Goal: Information Seeking & Learning: Learn about a topic

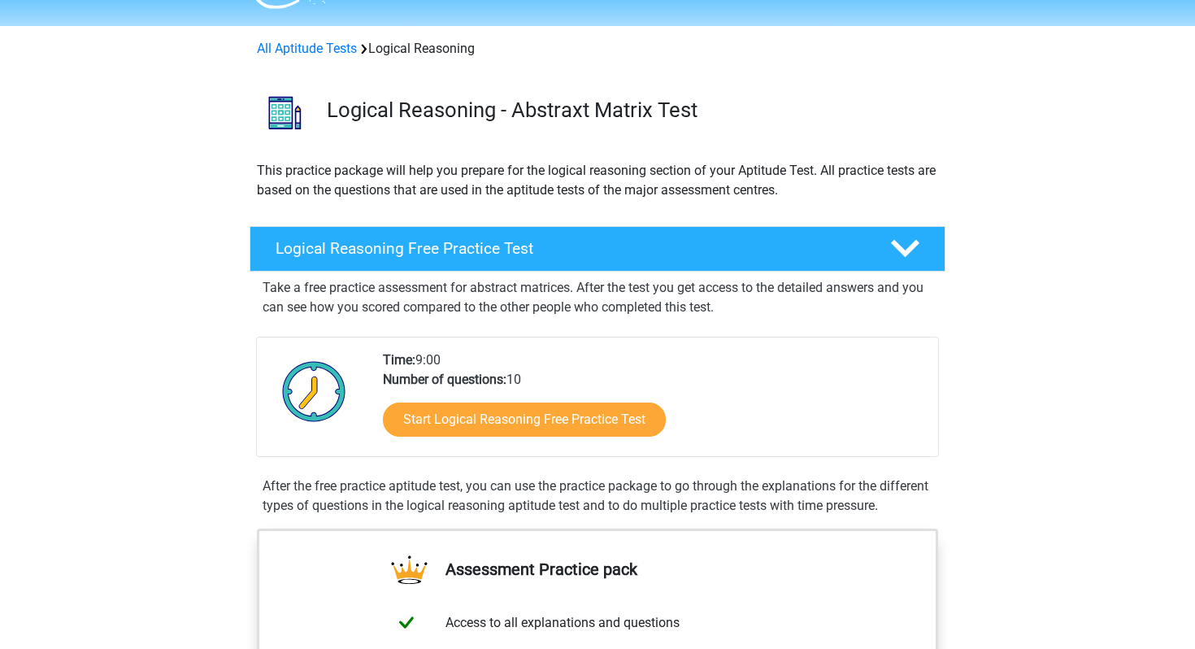
scroll to position [48, 0]
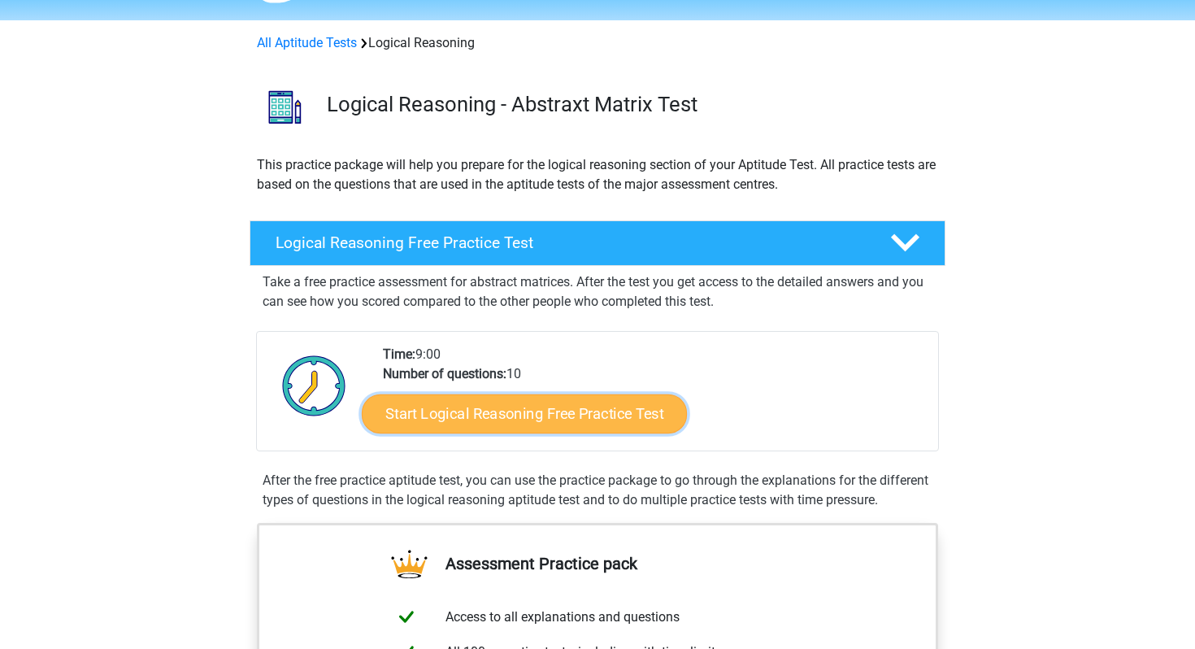
click at [529, 419] on link "Start Logical Reasoning Free Practice Test" at bounding box center [524, 412] width 325 height 39
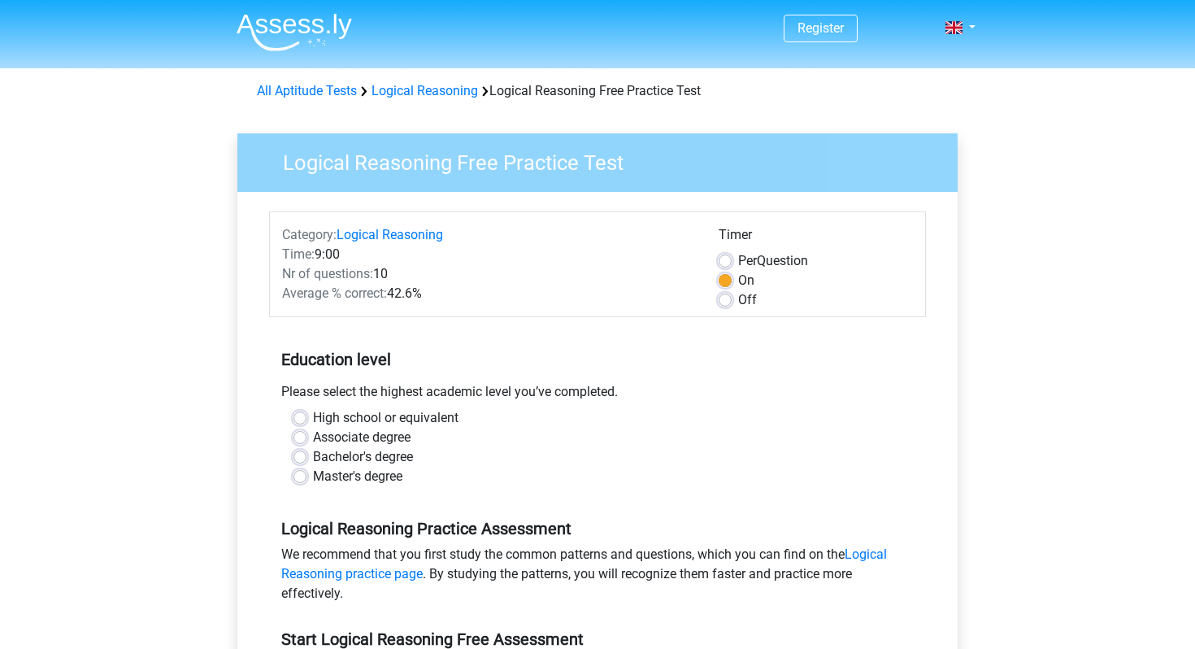
click at [313, 453] on label "Bachelor's degree" at bounding box center [363, 457] width 100 height 20
click at [298, 453] on input "Bachelor's degree" at bounding box center [299, 455] width 13 height 16
radio input "true"
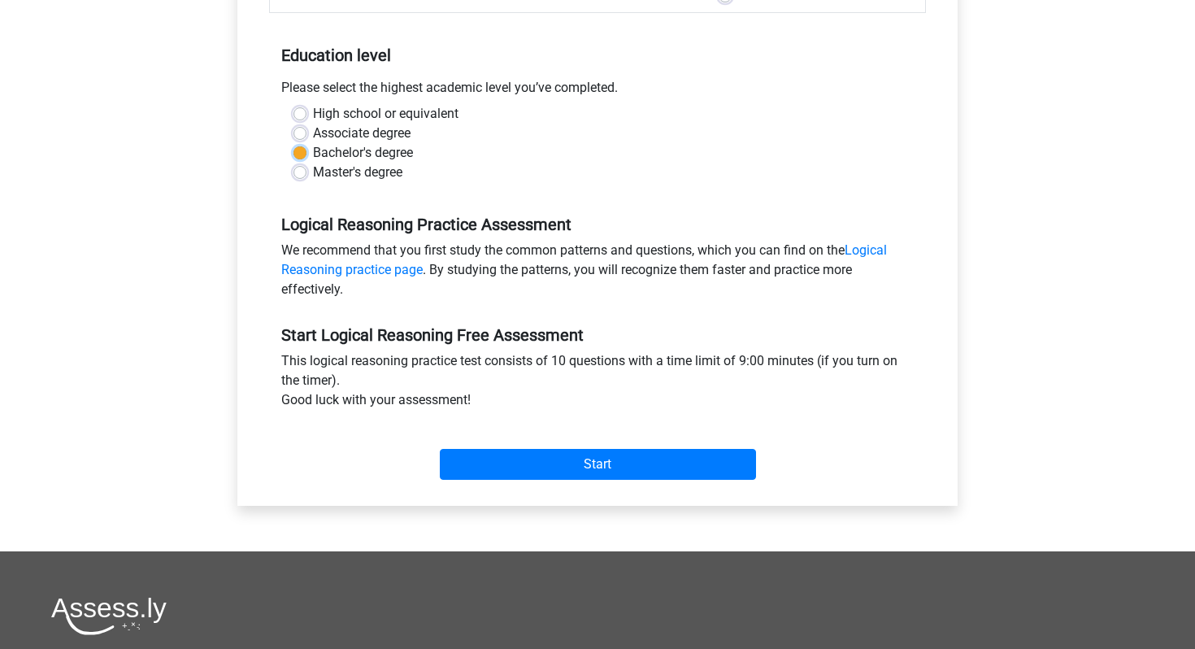
scroll to position [310, 0]
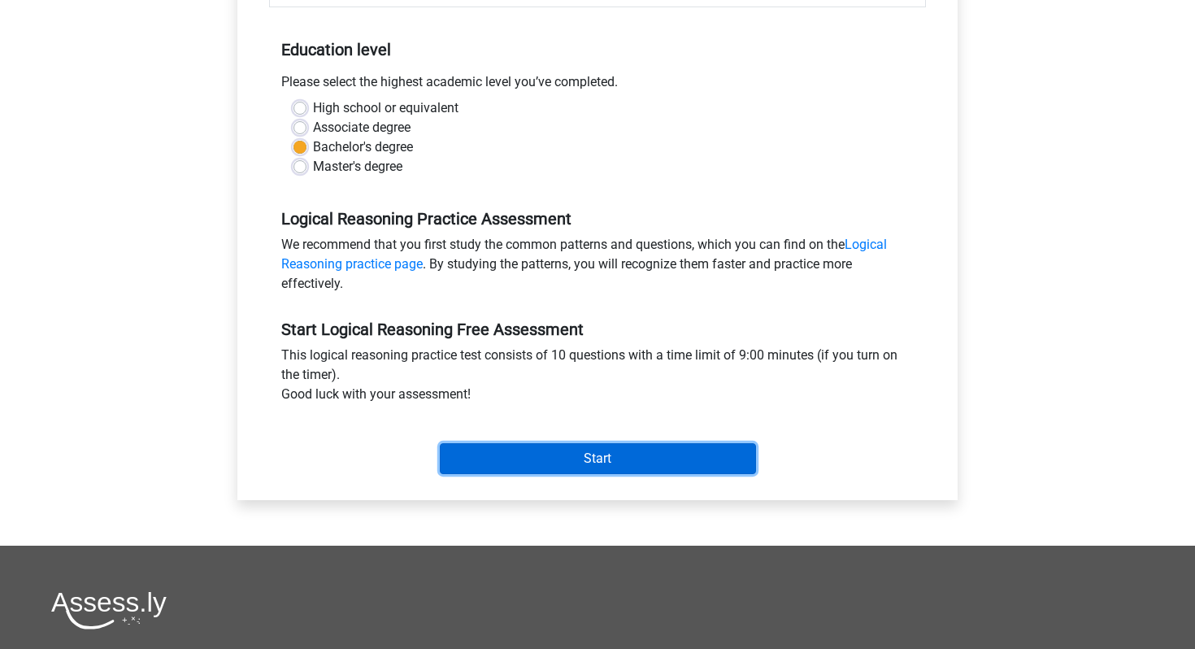
click at [467, 453] on input "Start" at bounding box center [598, 458] width 316 height 31
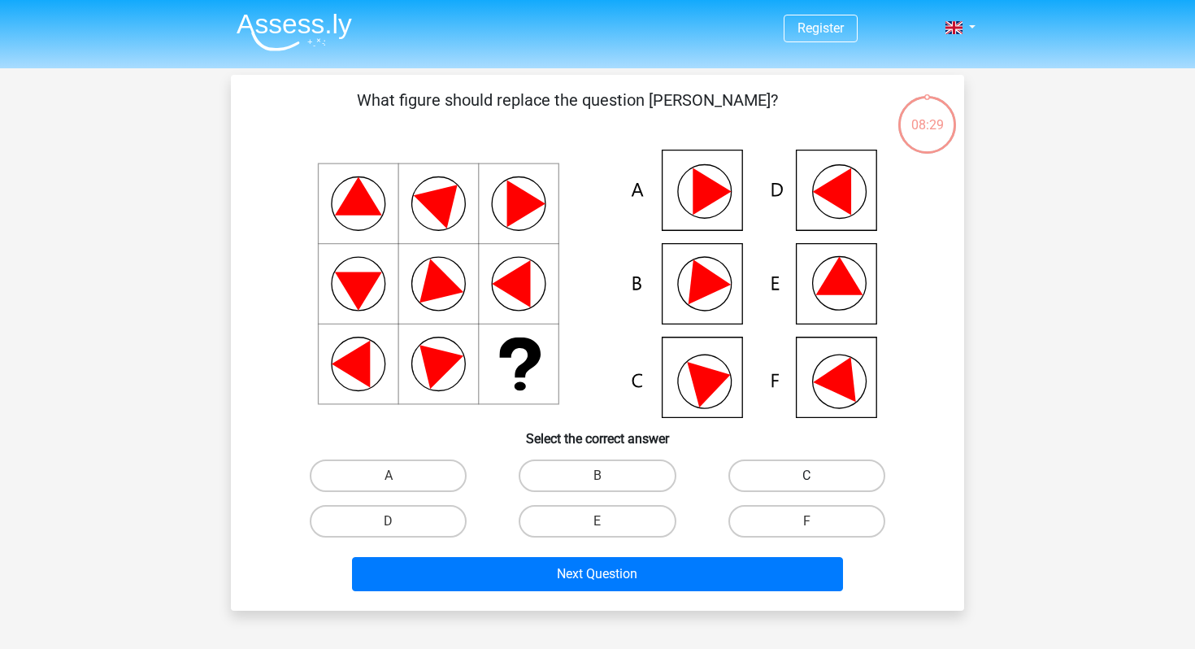
click at [821, 465] on label "C" at bounding box center [806, 475] width 157 height 33
click at [817, 476] on input "C" at bounding box center [811, 481] width 11 height 11
radio input "true"
click at [642, 593] on div "Next Question" at bounding box center [598, 577] width 628 height 41
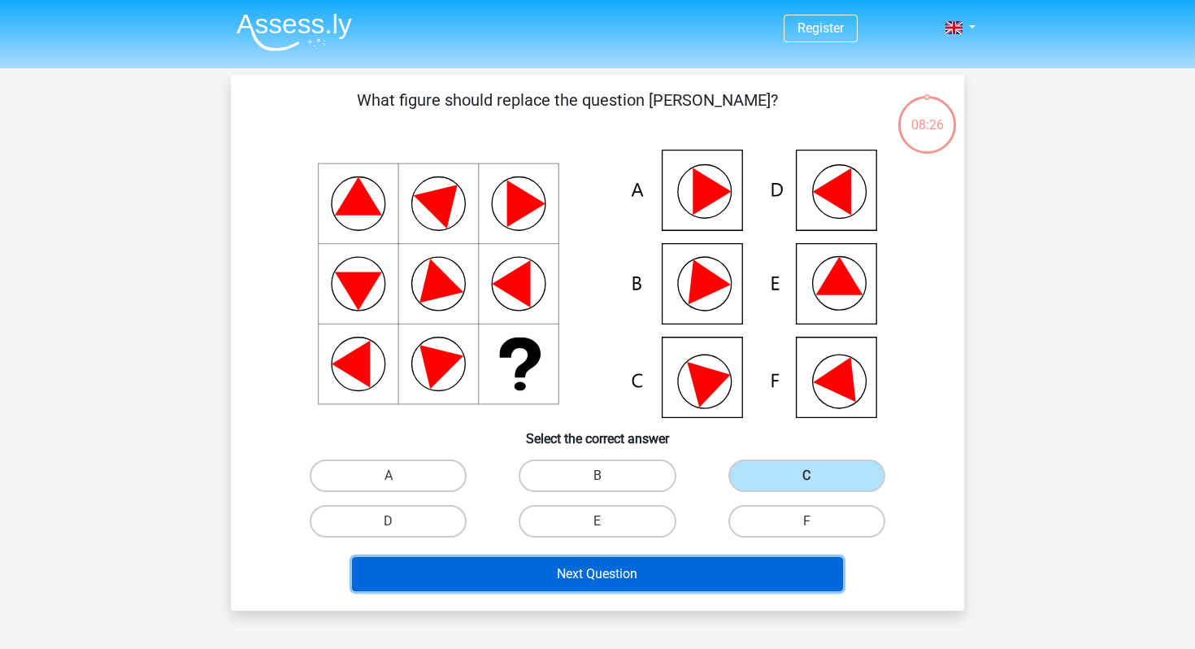
click at [640, 575] on button "Next Question" at bounding box center [598, 574] width 492 height 34
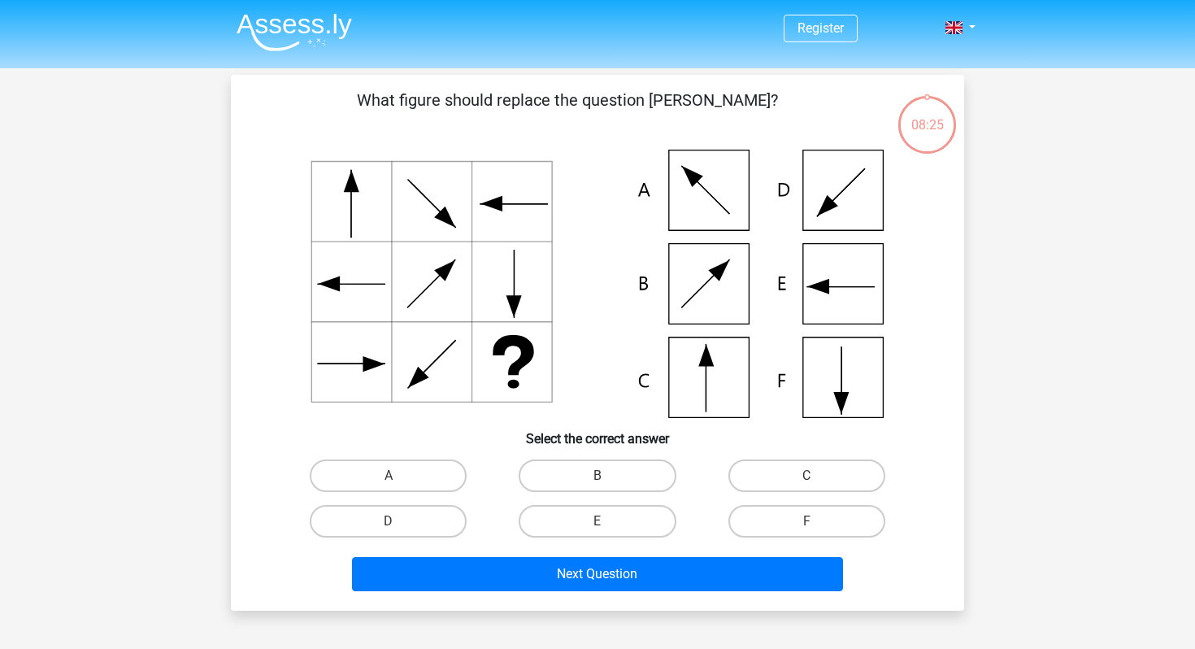
scroll to position [75, 0]
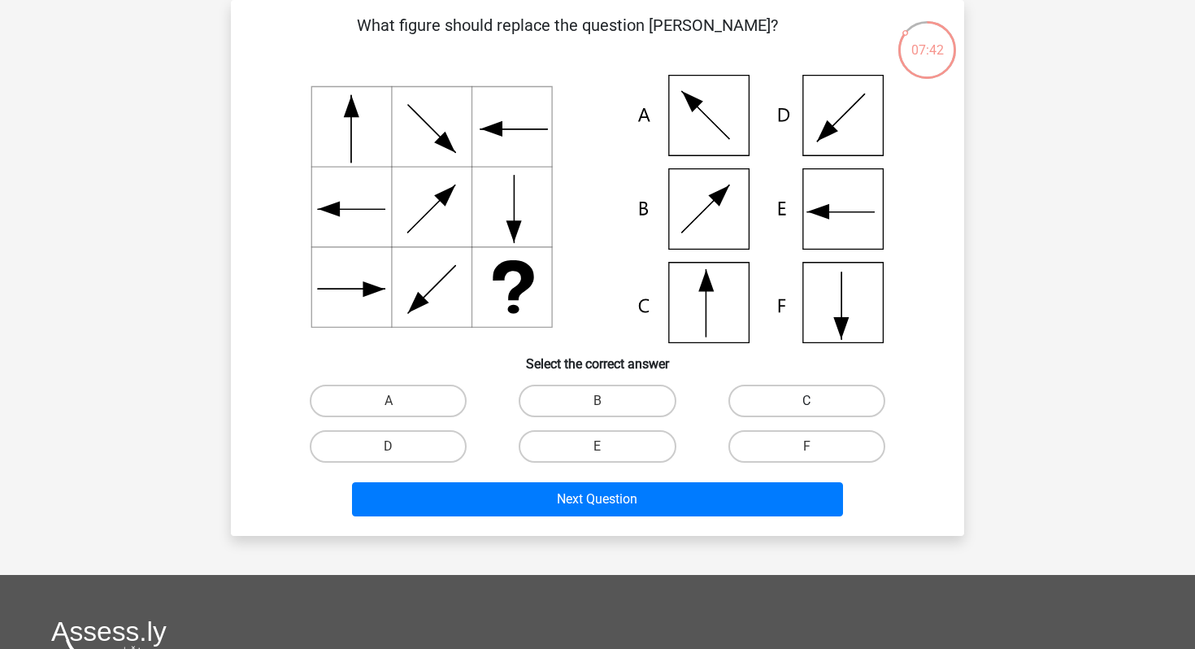
click at [787, 393] on label "C" at bounding box center [806, 401] width 157 height 33
click at [806, 401] on input "C" at bounding box center [811, 406] width 11 height 11
radio input "true"
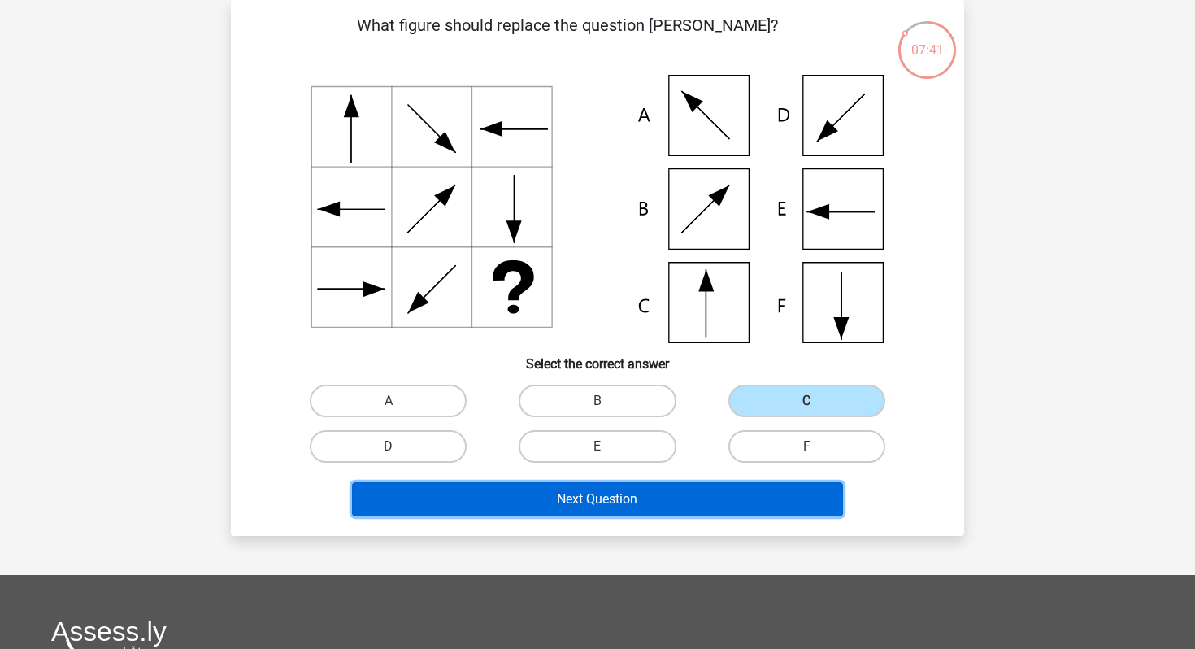
click at [685, 495] on button "Next Question" at bounding box center [598, 499] width 492 height 34
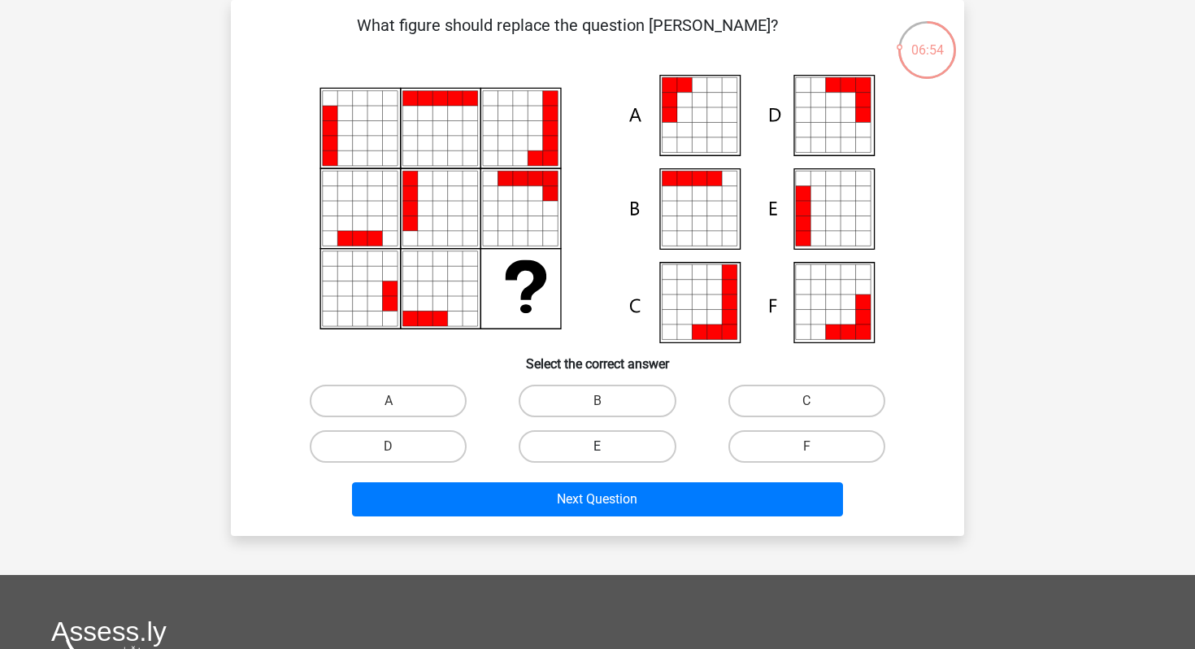
click at [610, 452] on label "E" at bounding box center [597, 446] width 157 height 33
click at [608, 452] on input "E" at bounding box center [603, 451] width 11 height 11
radio input "true"
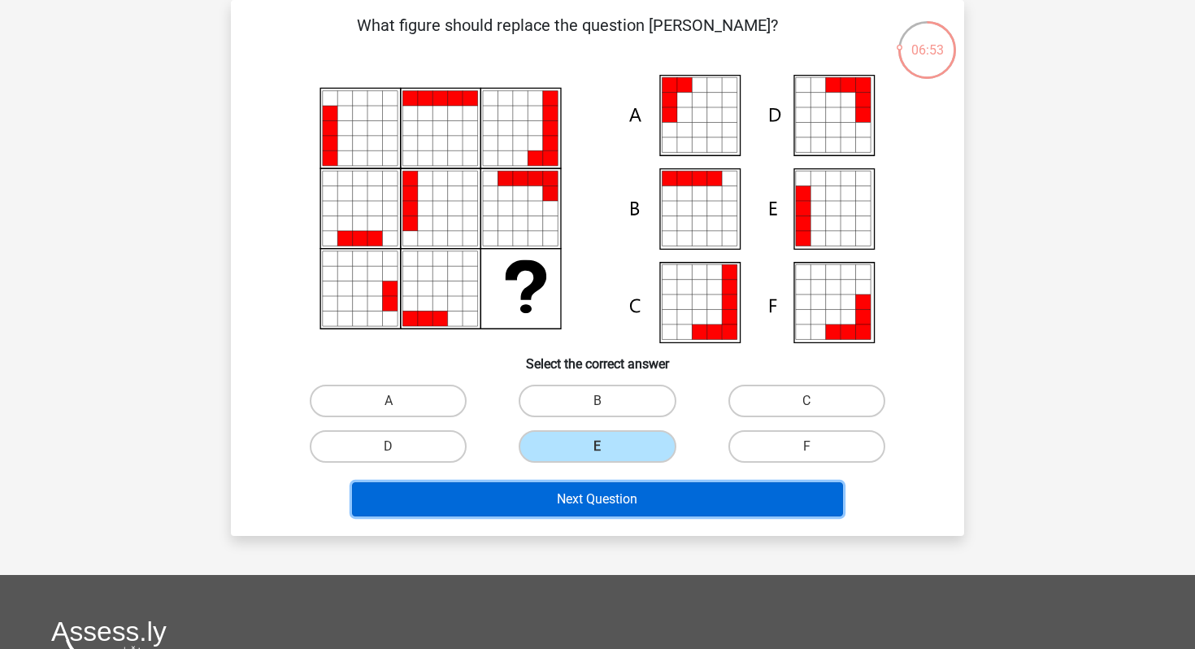
click at [621, 504] on button "Next Question" at bounding box center [598, 499] width 492 height 34
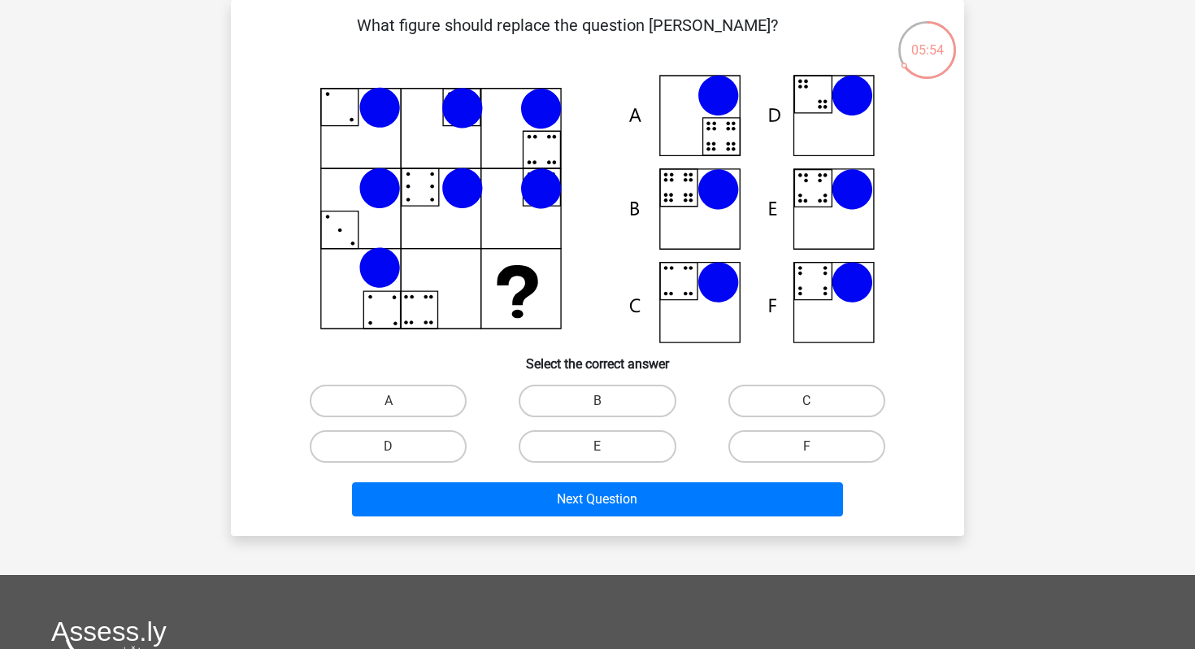
click at [846, 233] on icon at bounding box center [597, 209] width 655 height 268
click at [616, 448] on label "E" at bounding box center [597, 446] width 157 height 33
click at [608, 448] on input "E" at bounding box center [603, 451] width 11 height 11
radio input "true"
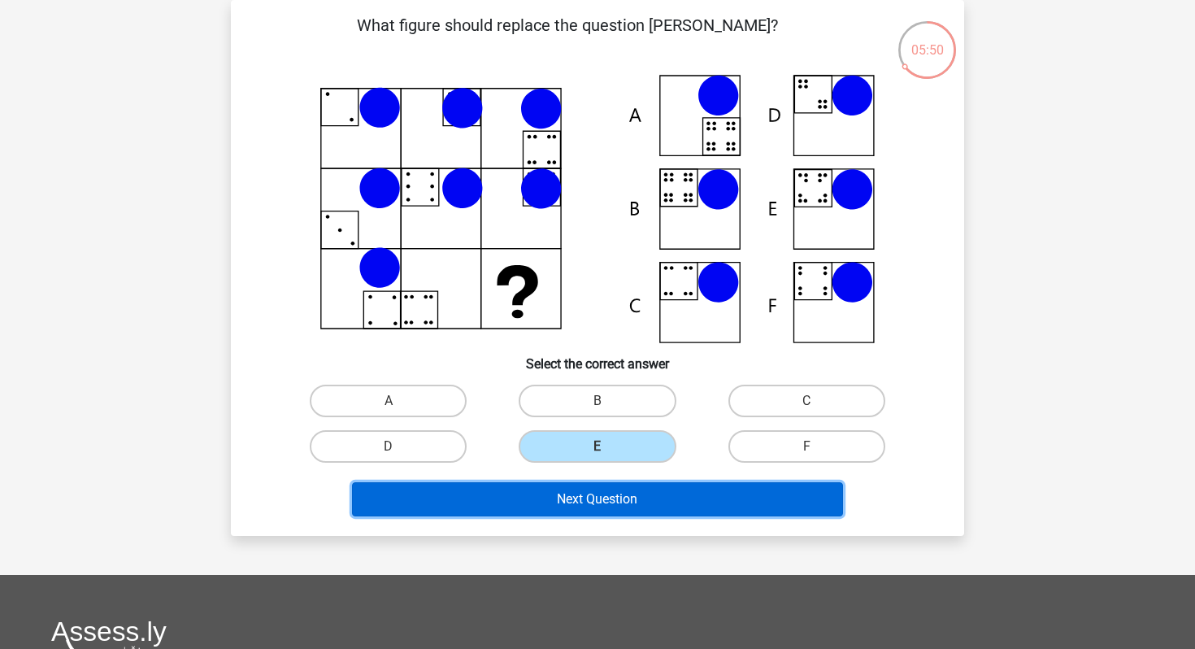
click at [620, 510] on button "Next Question" at bounding box center [598, 499] width 492 height 34
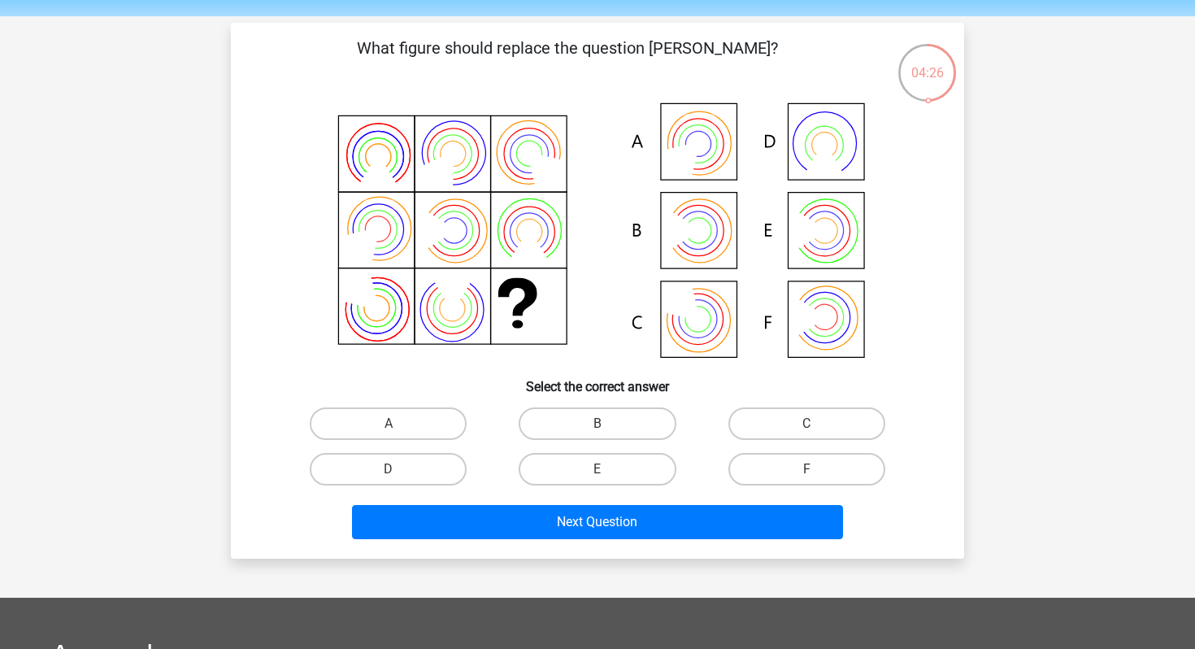
scroll to position [50, 0]
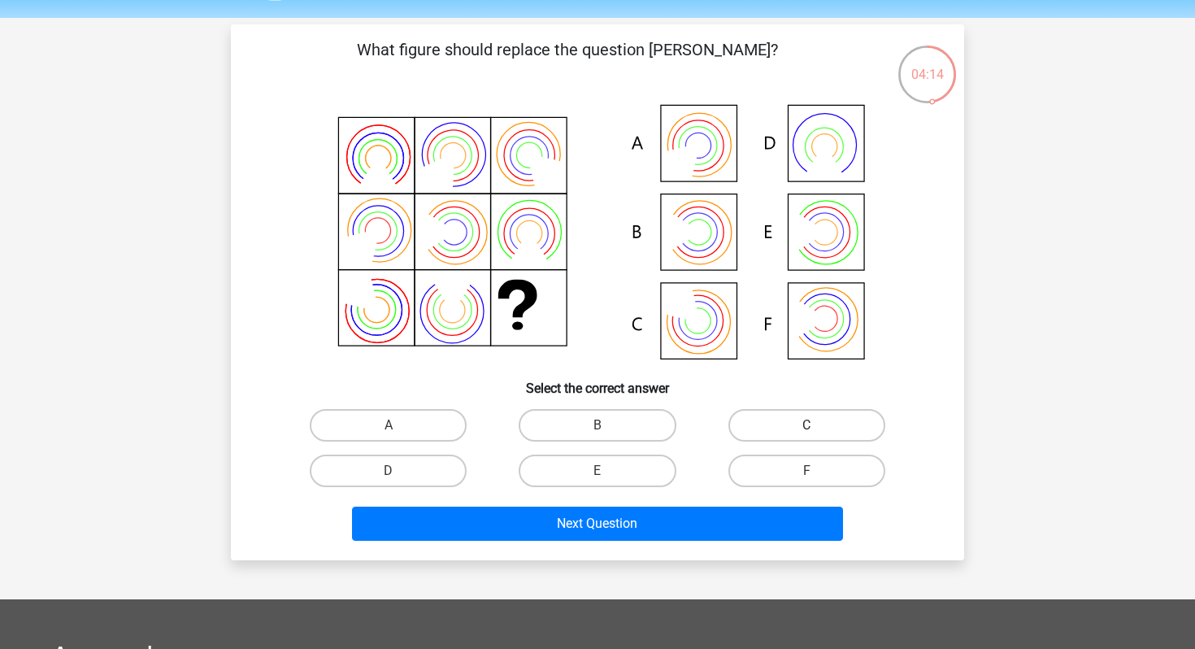
click at [820, 425] on label "C" at bounding box center [806, 425] width 157 height 33
click at [817, 425] on input "C" at bounding box center [811, 430] width 11 height 11
radio input "true"
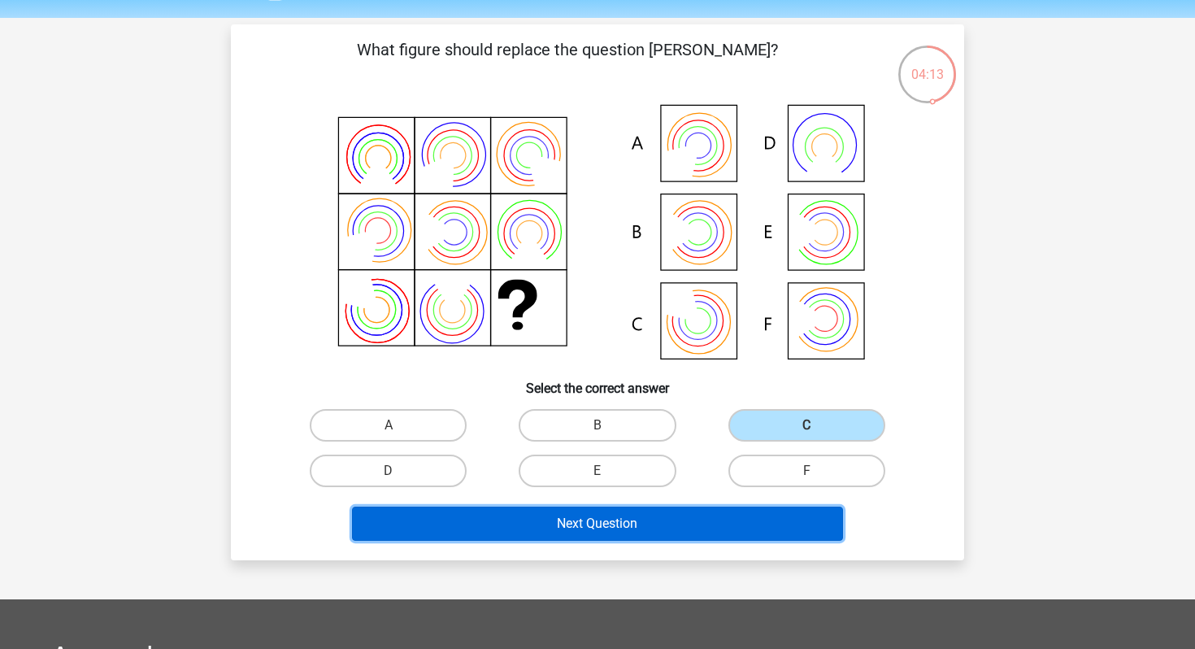
click at [652, 515] on button "Next Question" at bounding box center [598, 523] width 492 height 34
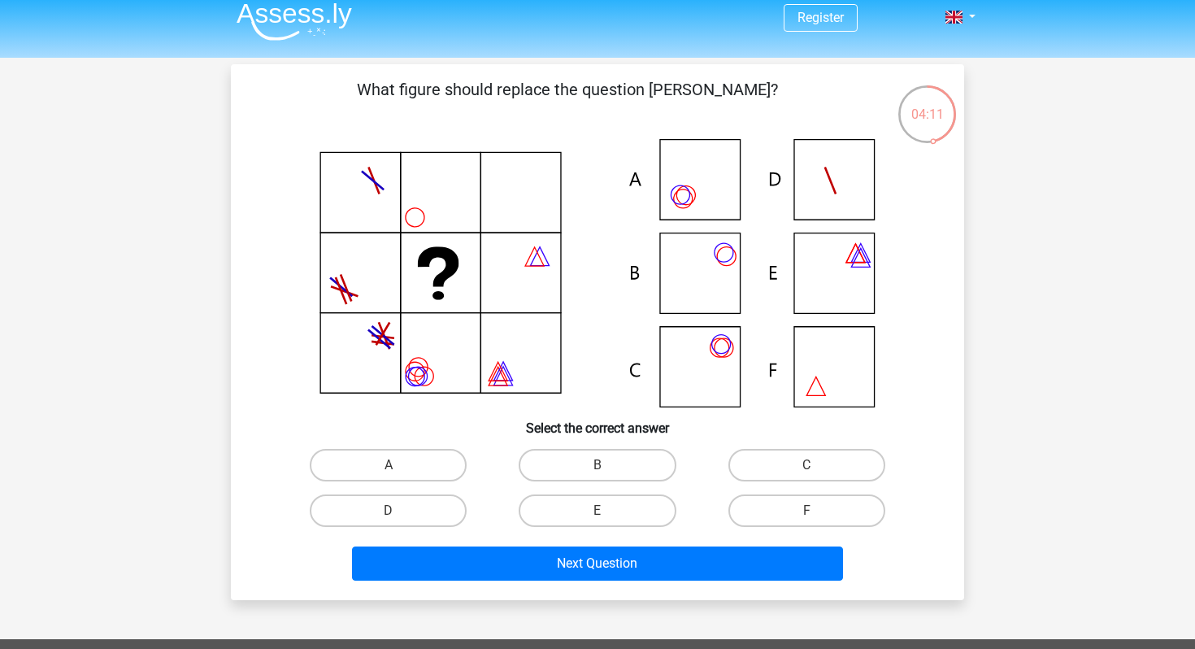
scroll to position [2, 0]
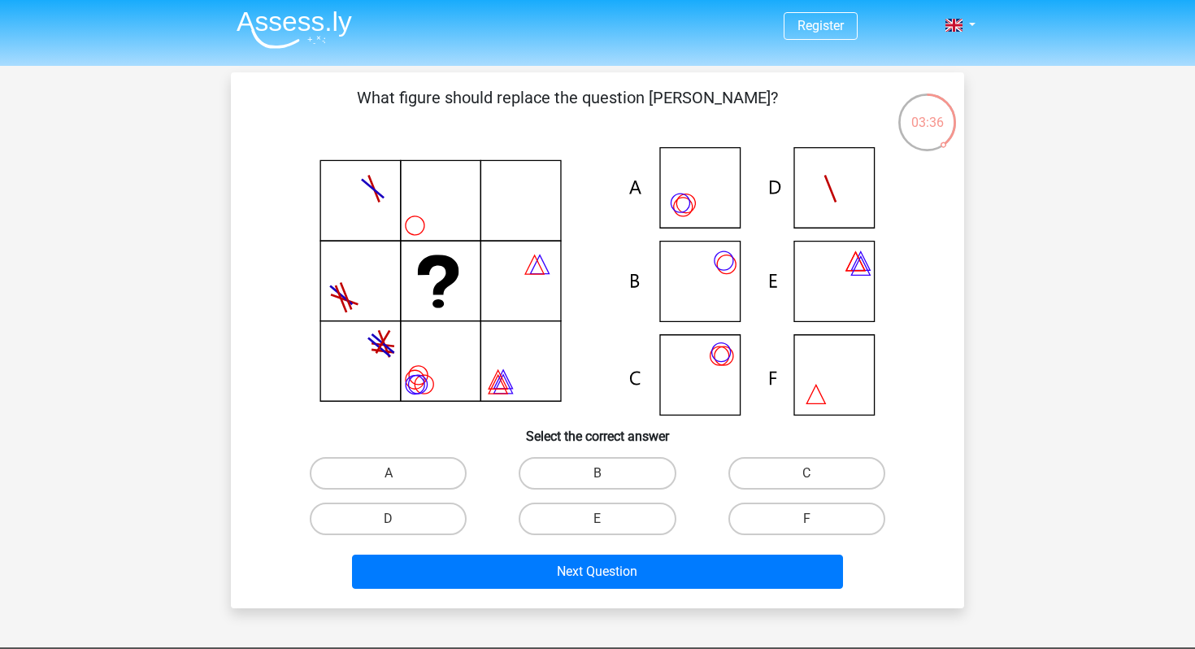
click at [352, 418] on h6 "Select the correct answer" at bounding box center [597, 429] width 681 height 28
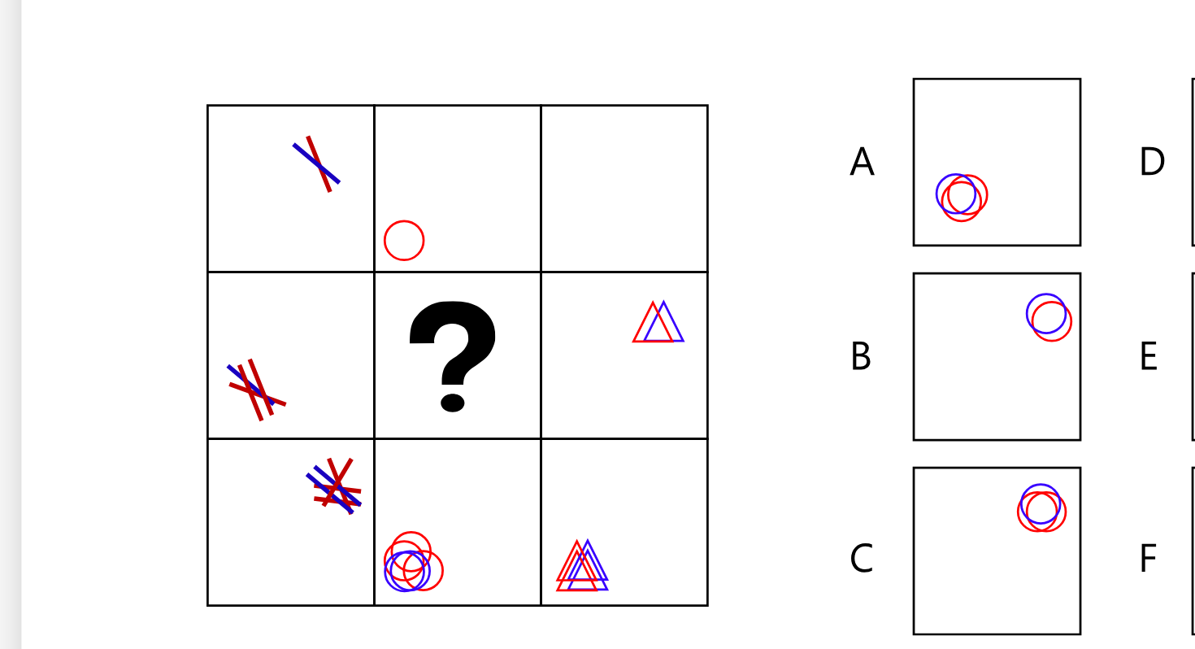
click at [488, 204] on icon at bounding box center [597, 281] width 655 height 268
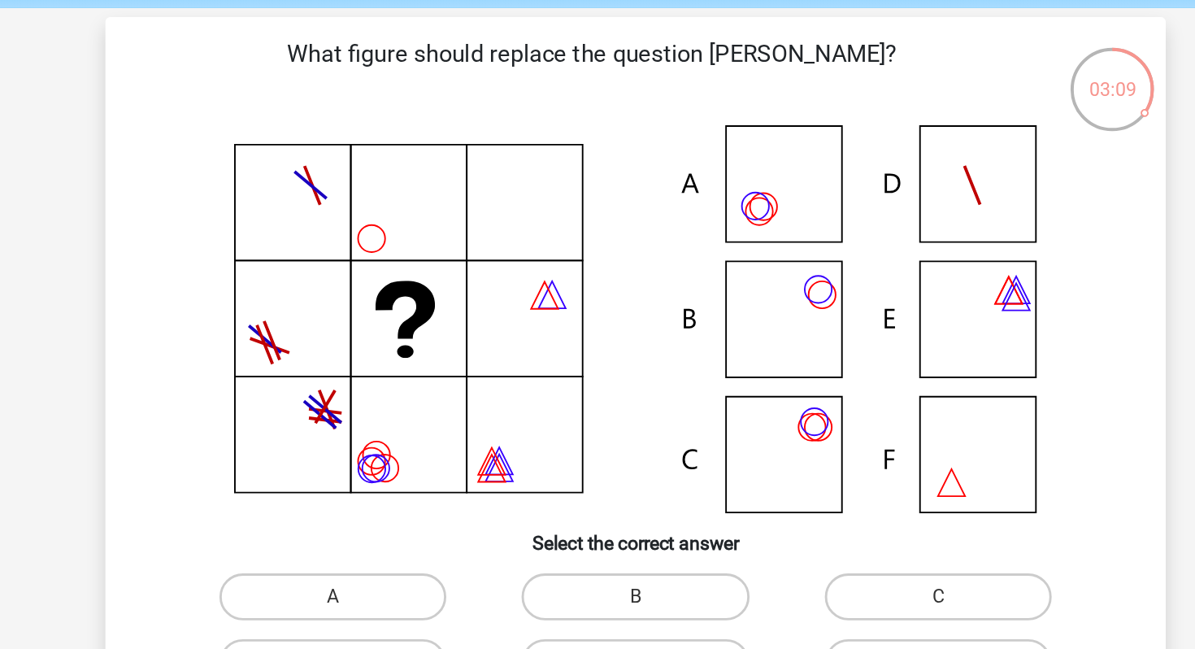
click at [699, 363] on icon at bounding box center [597, 281] width 655 height 268
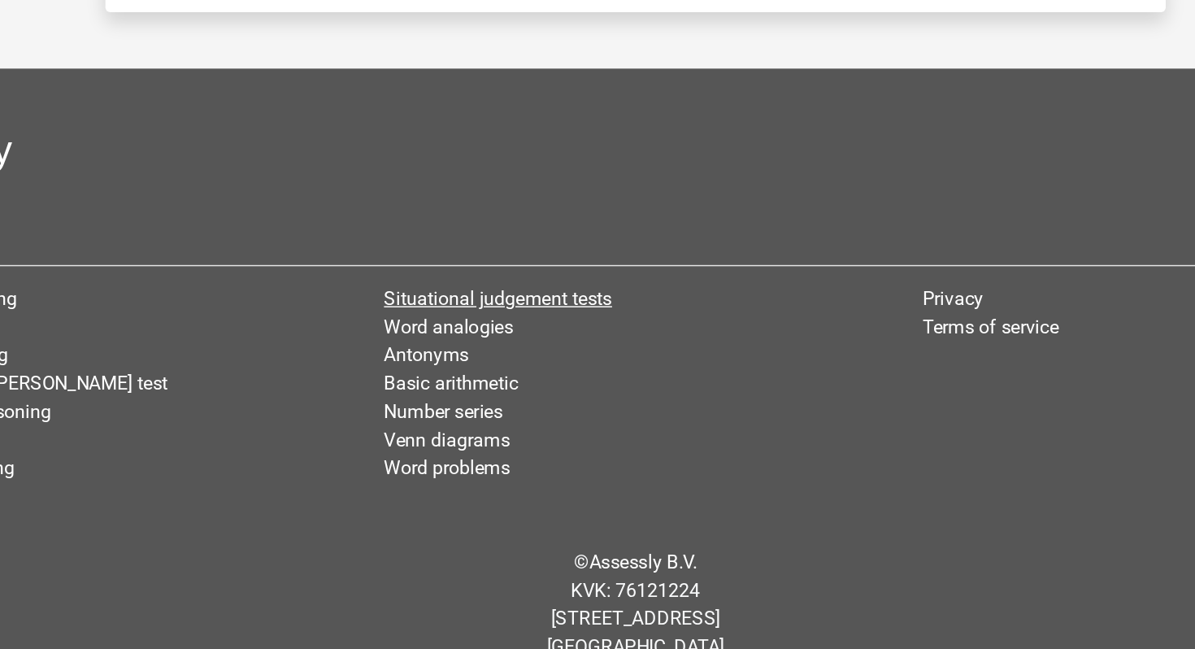
scroll to position [402, 0]
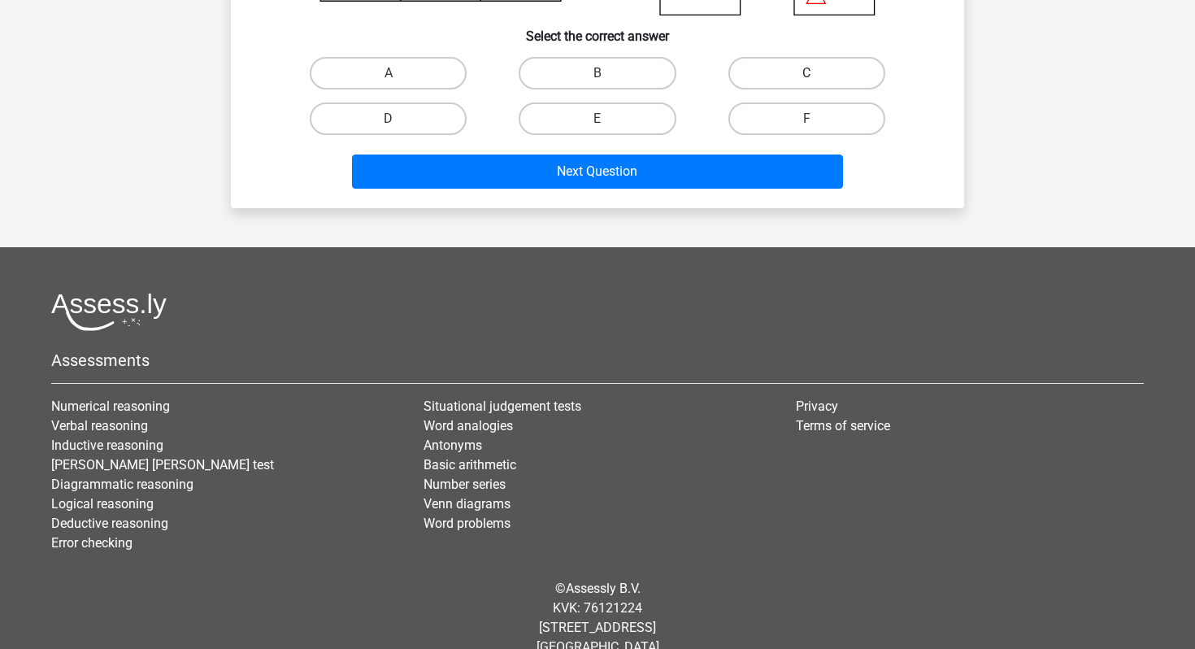
click at [837, 73] on label "C" at bounding box center [806, 73] width 157 height 33
click at [817, 73] on input "C" at bounding box center [811, 78] width 11 height 11
radio input "true"
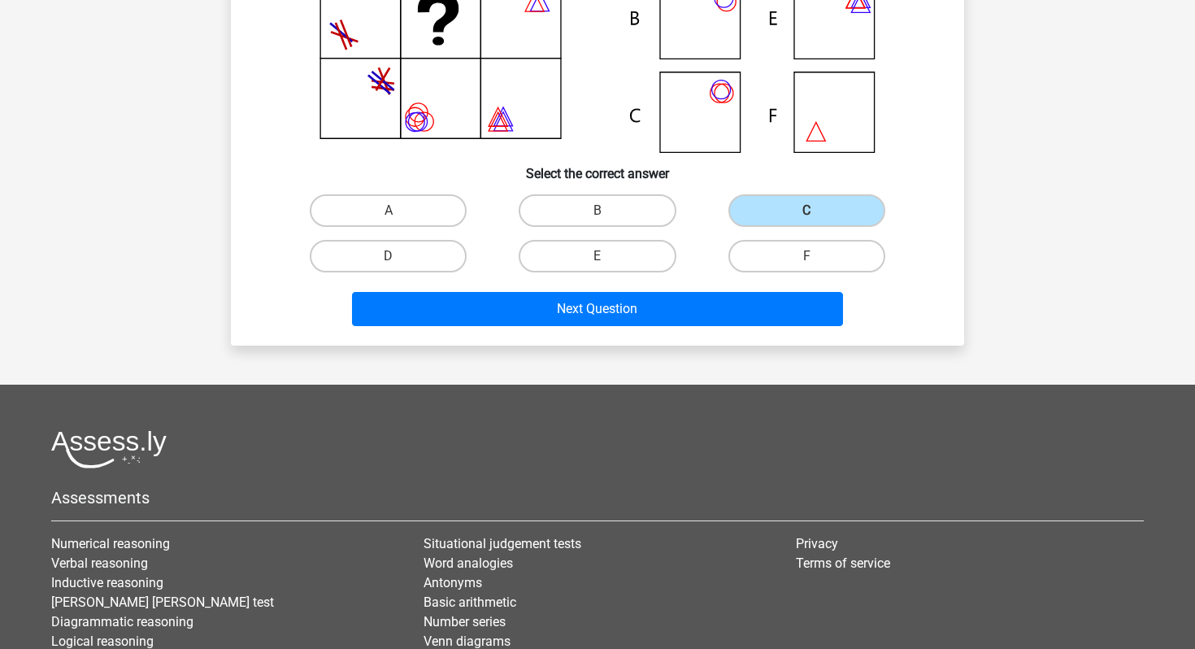
scroll to position [225, 0]
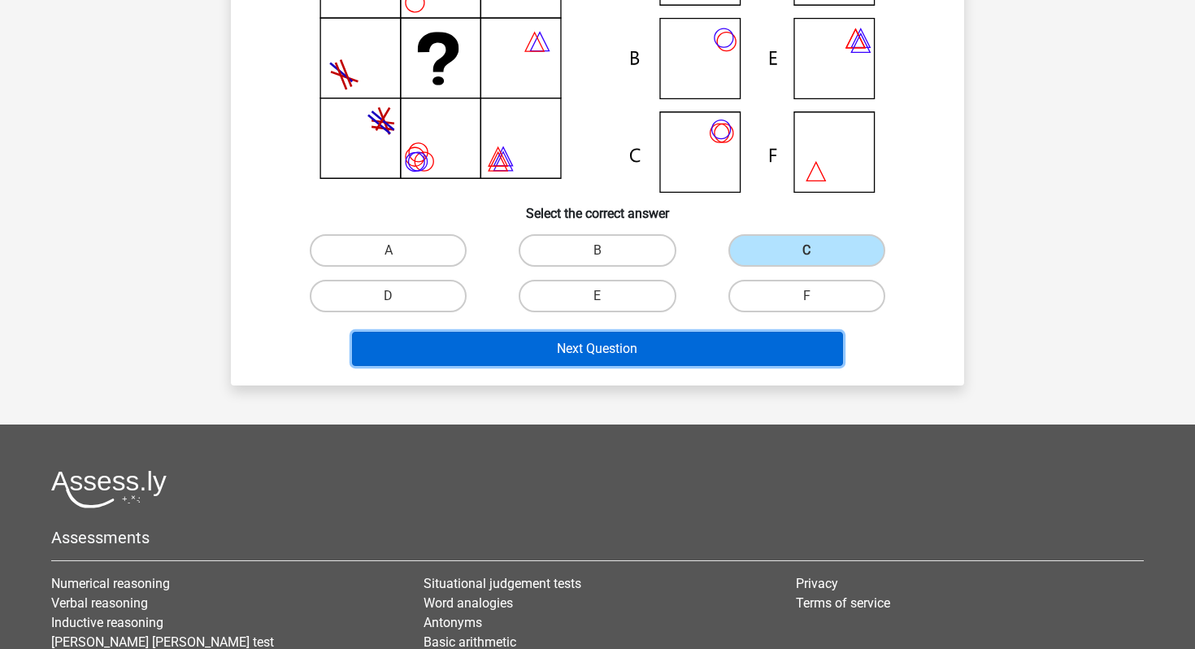
click at [595, 354] on button "Next Question" at bounding box center [598, 349] width 492 height 34
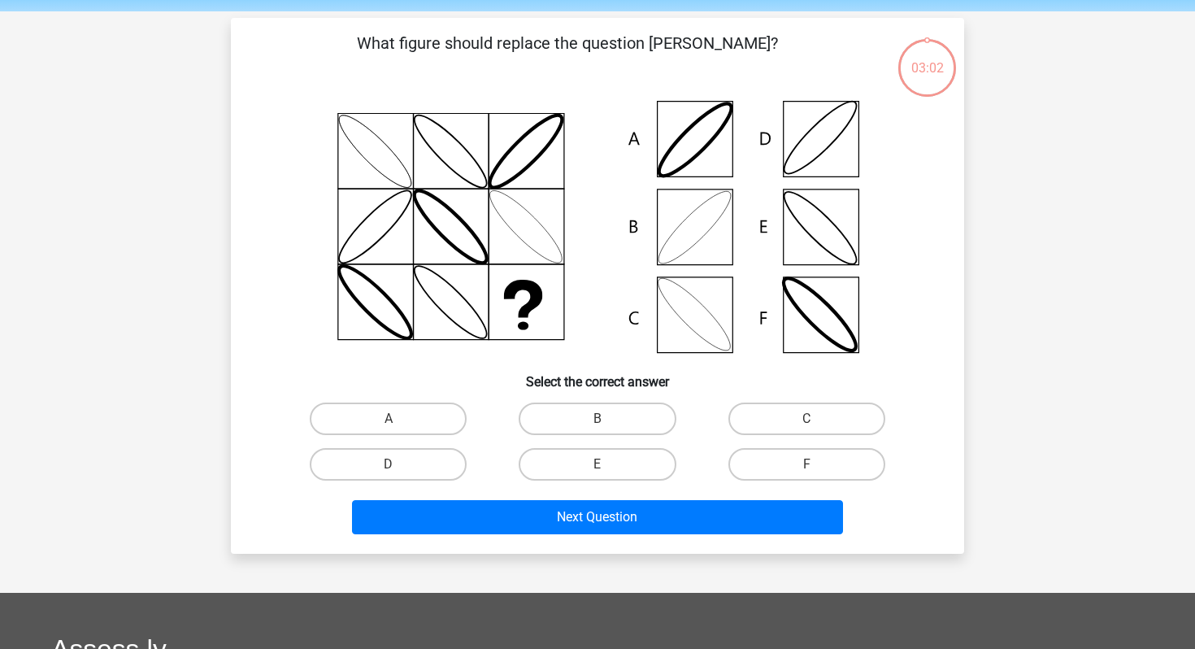
scroll to position [75, 0]
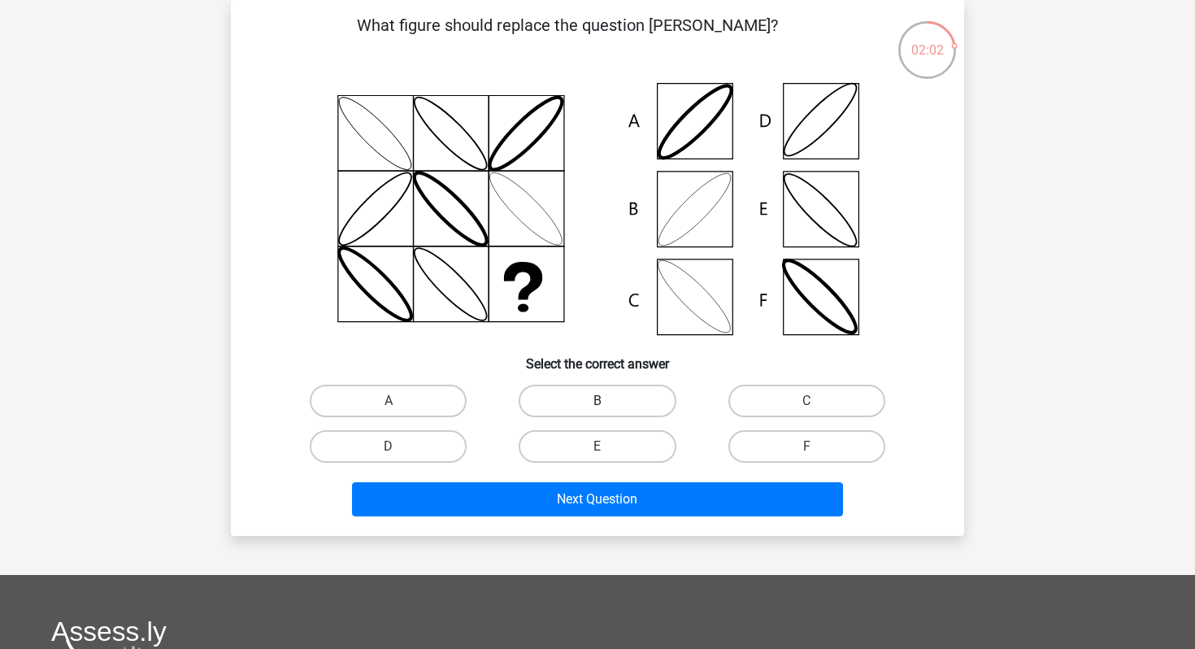
click at [582, 396] on label "B" at bounding box center [597, 401] width 157 height 33
click at [598, 401] on input "B" at bounding box center [603, 406] width 11 height 11
radio input "true"
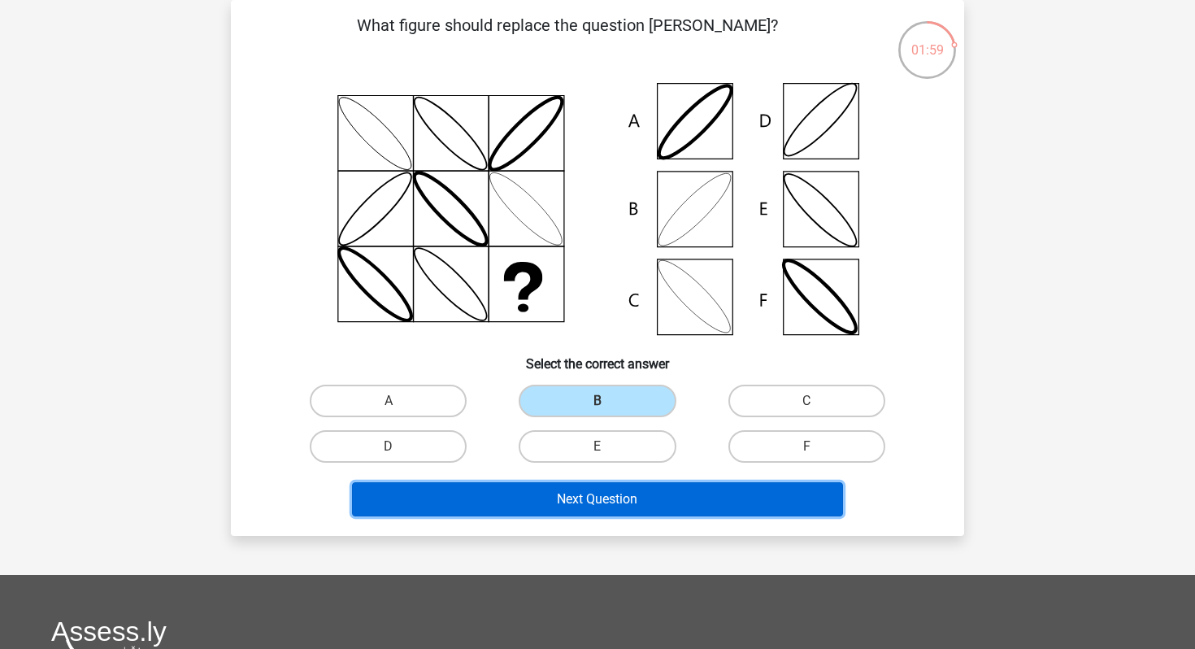
click at [570, 493] on button "Next Question" at bounding box center [598, 499] width 492 height 34
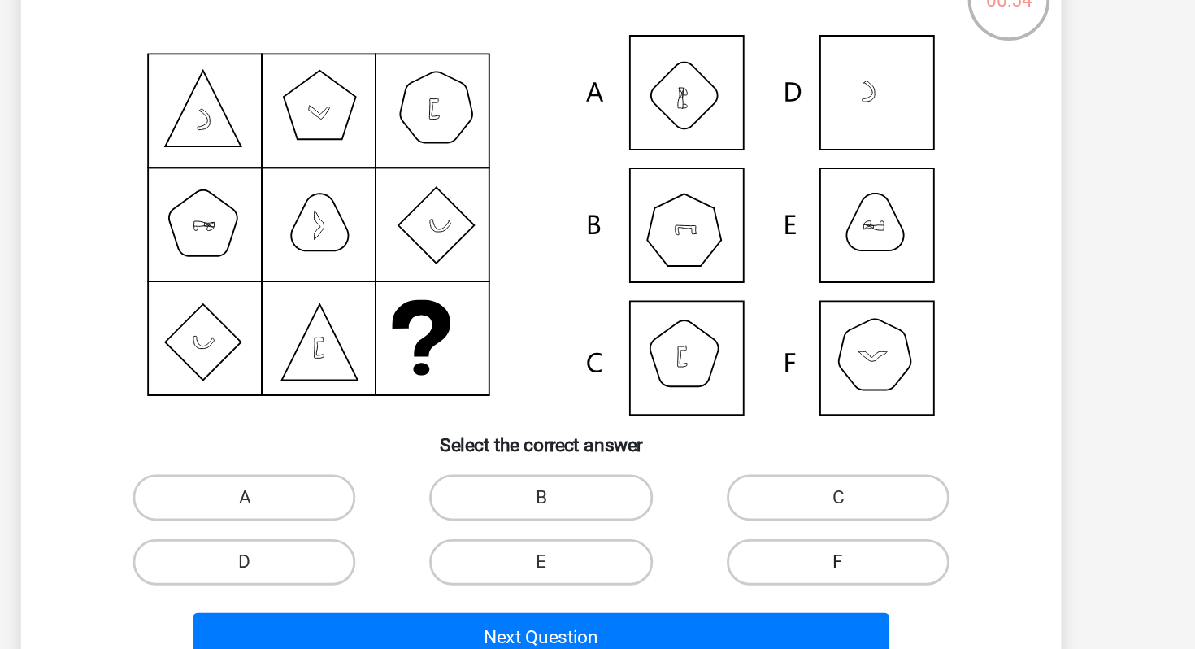
click at [768, 443] on label "F" at bounding box center [806, 446] width 157 height 33
click at [806, 446] on input "F" at bounding box center [811, 451] width 11 height 11
radio input "true"
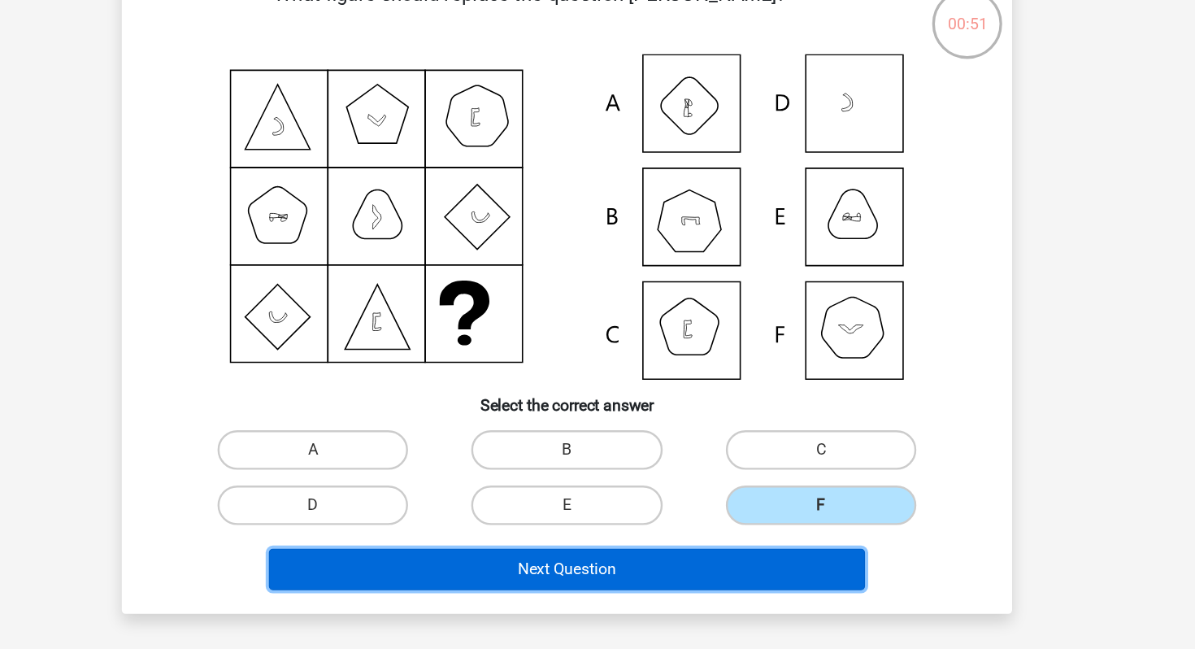
click at [608, 485] on button "Next Question" at bounding box center [598, 499] width 492 height 34
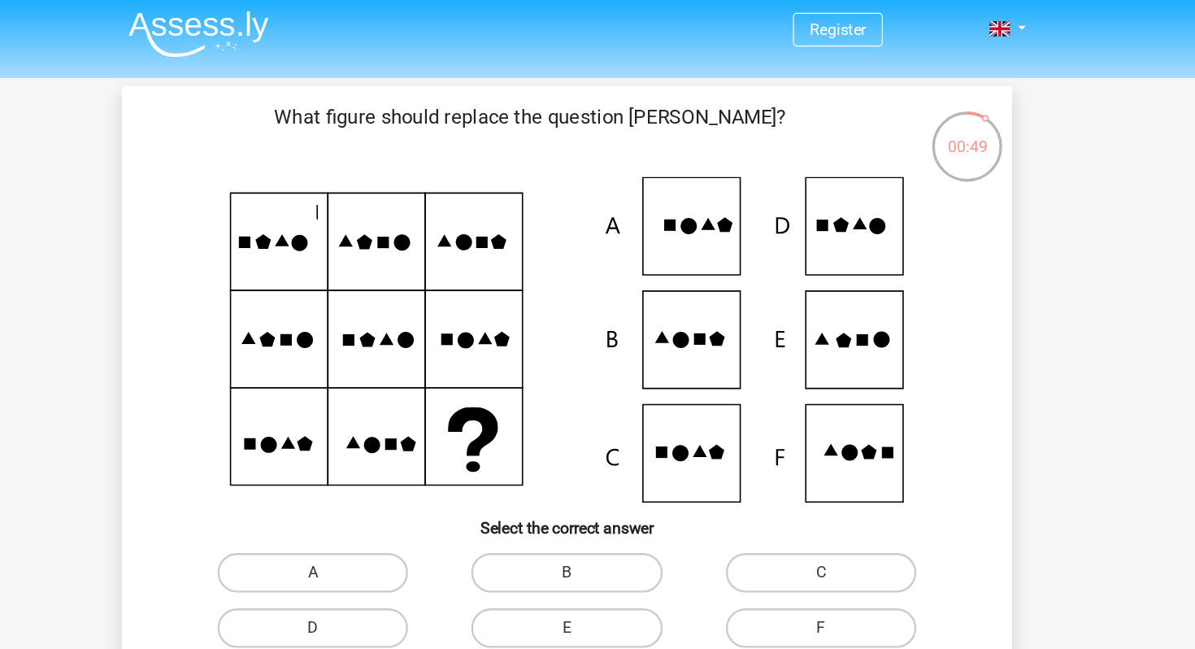
scroll to position [3, 0]
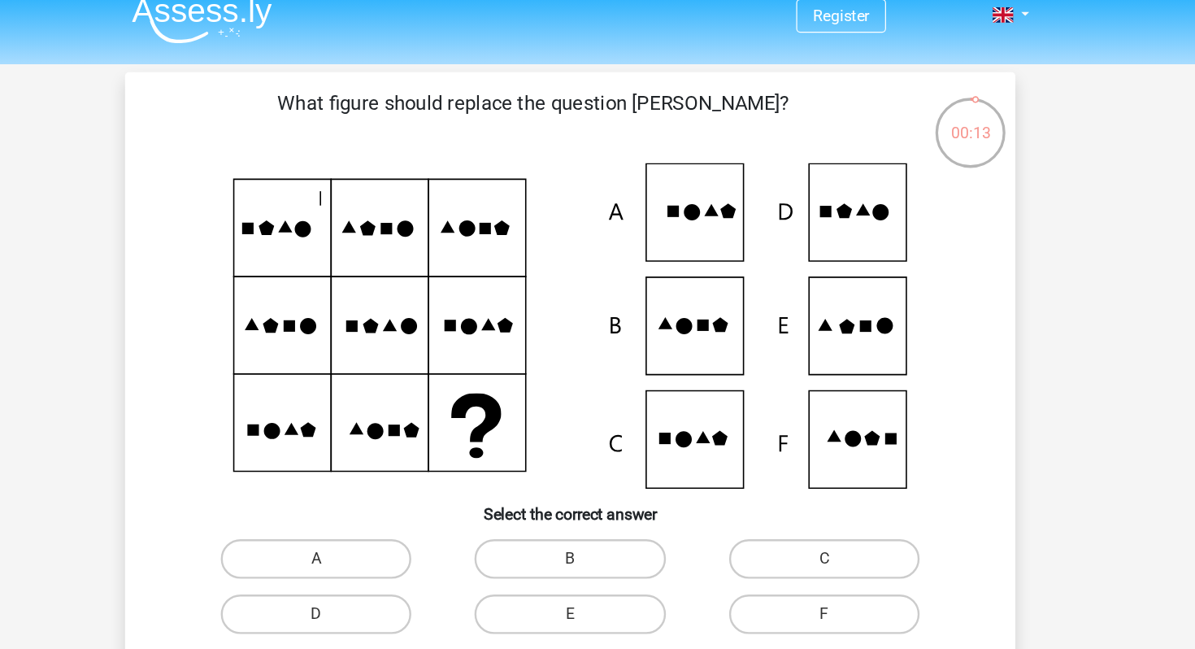
click at [689, 276] on icon at bounding box center [691, 280] width 13 height 13
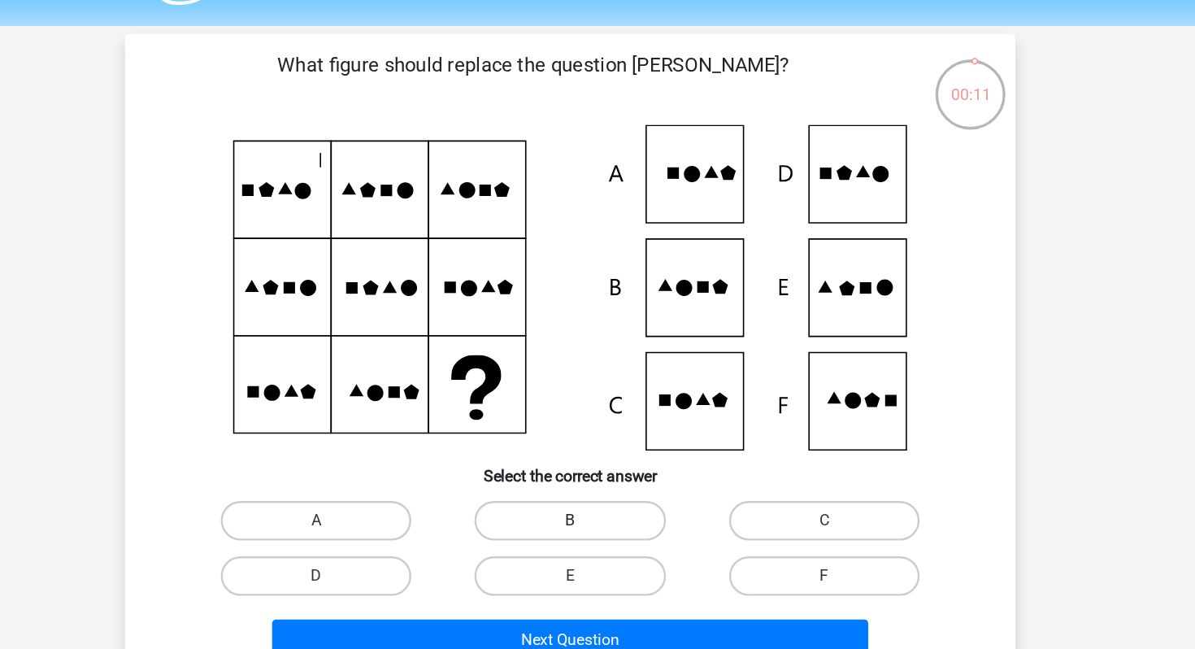
click at [608, 463] on label "B" at bounding box center [597, 472] width 157 height 33
click at [608, 472] on input "B" at bounding box center [603, 477] width 11 height 11
radio input "true"
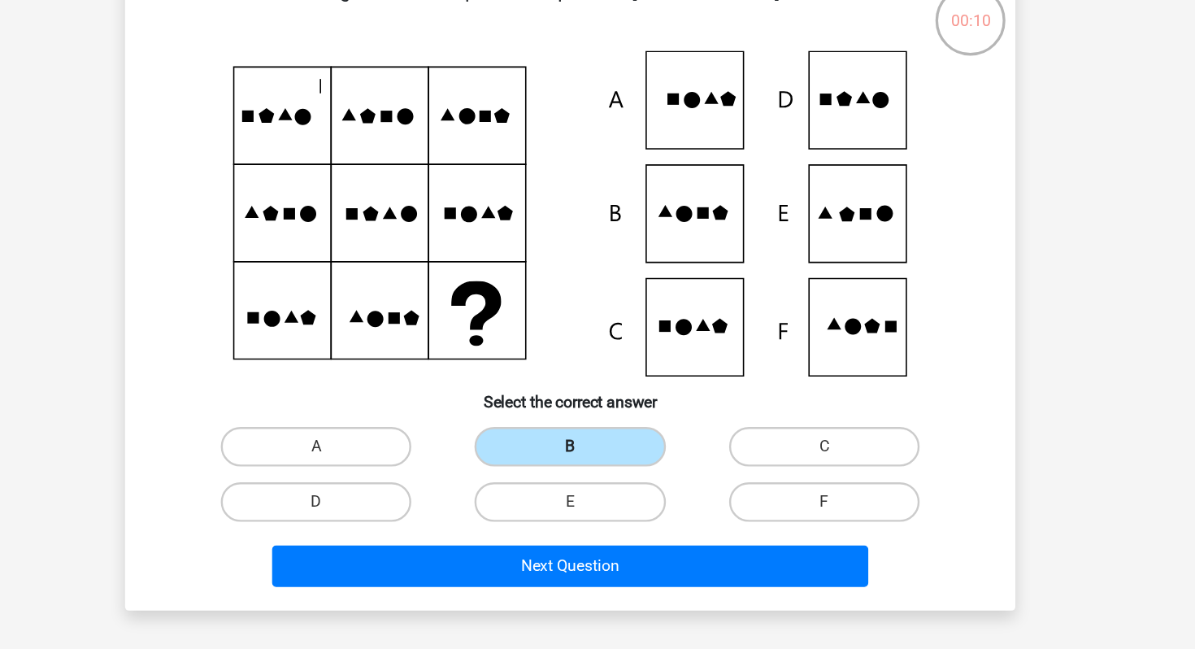
scroll to position [7, 0]
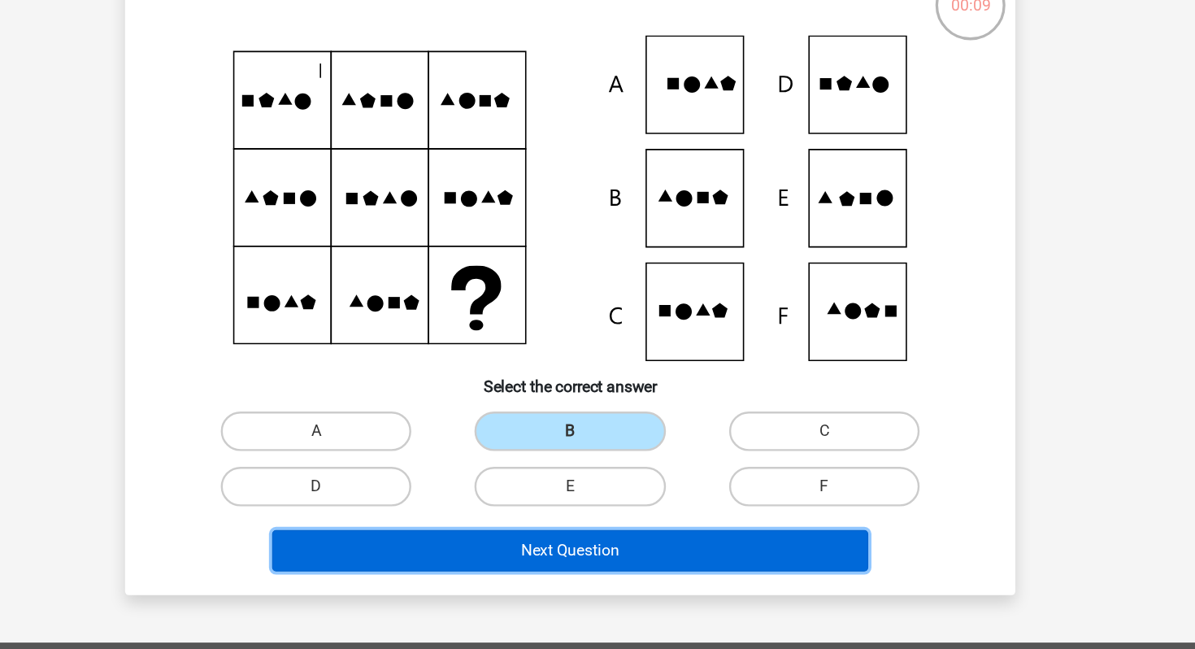
click at [599, 572] on button "Next Question" at bounding box center [598, 567] width 492 height 34
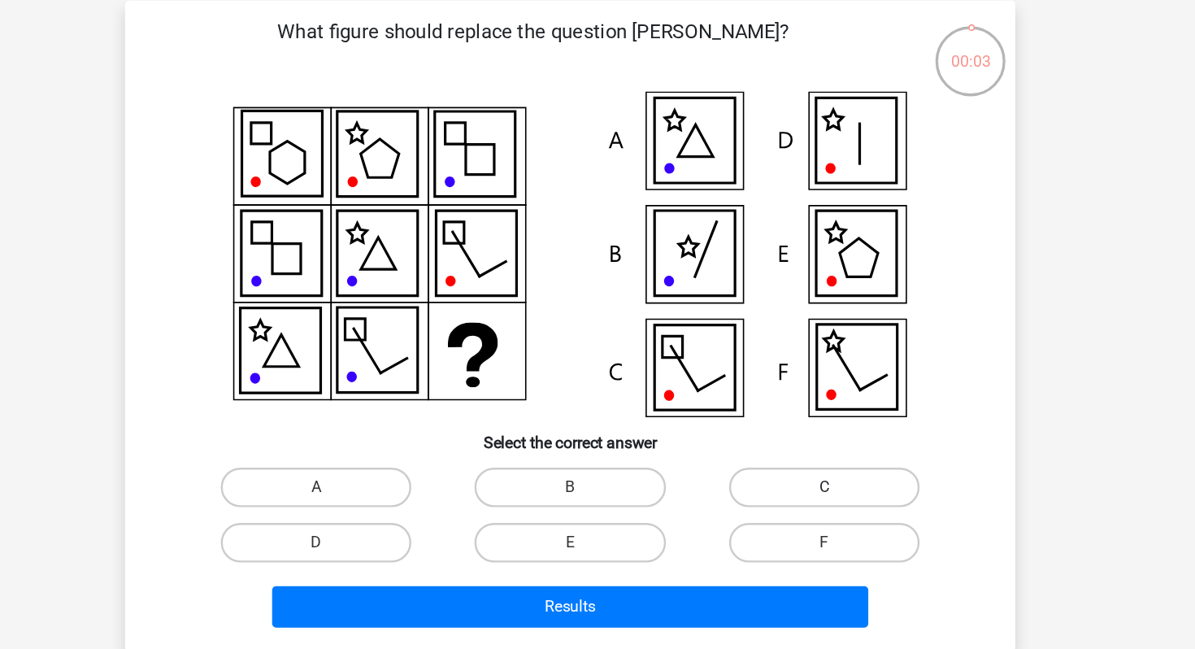
click at [790, 479] on label "C" at bounding box center [806, 469] width 157 height 33
click at [806, 479] on input "C" at bounding box center [811, 474] width 11 height 11
radio input "true"
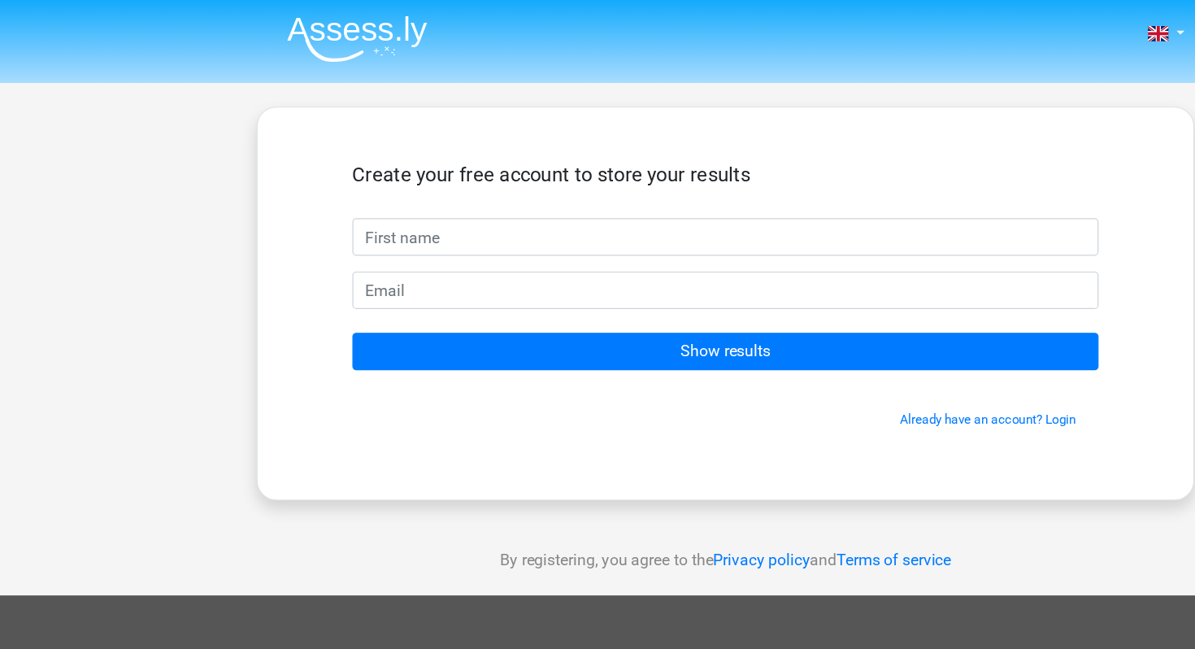
click at [527, 206] on input "text" at bounding box center [597, 195] width 615 height 31
type input "lx"
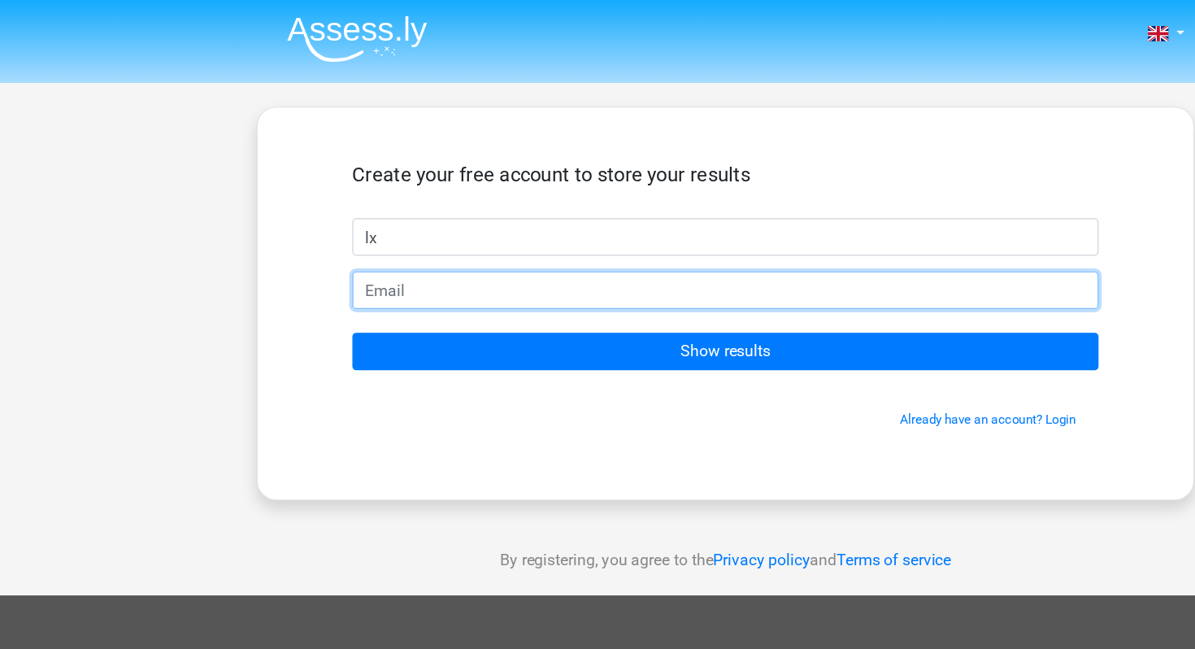
click at [344, 250] on input "email" at bounding box center [597, 239] width 615 height 31
type input "nglexuan03@gmail.com"
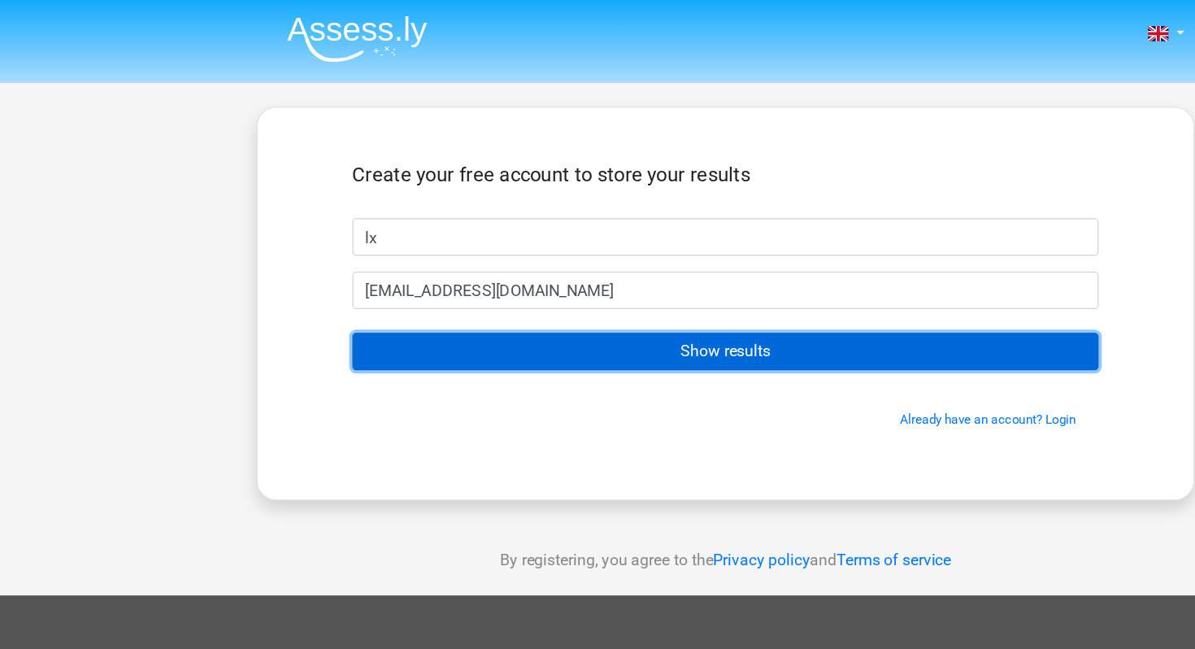
click at [435, 297] on input "Show results" at bounding box center [597, 289] width 615 height 31
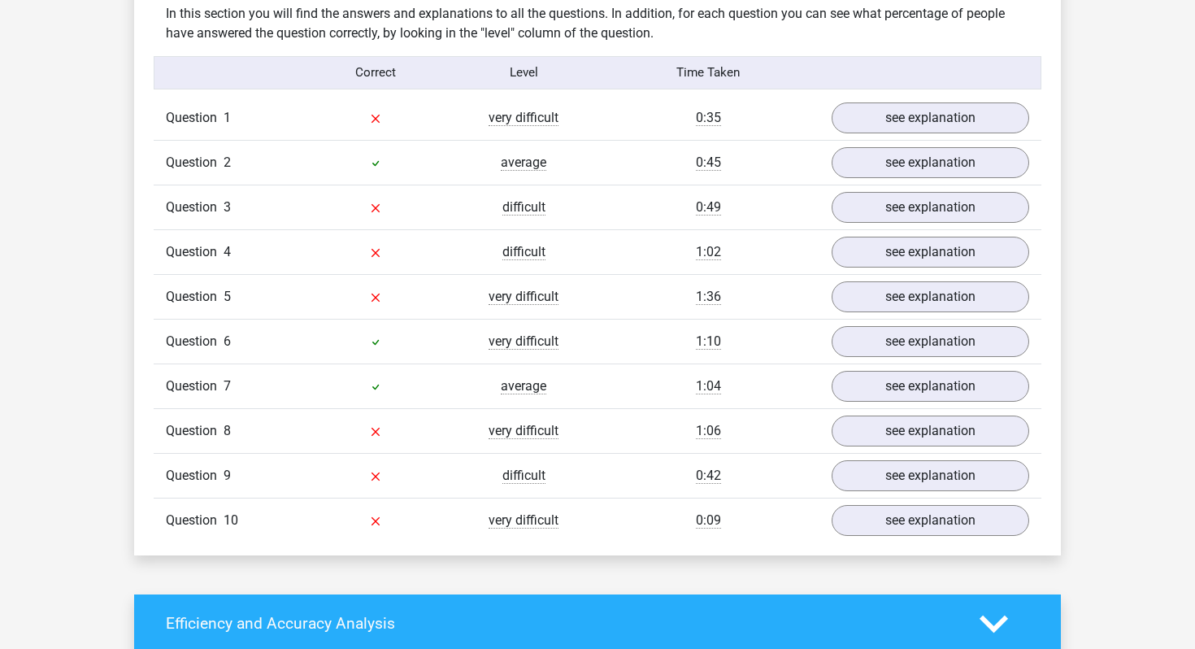
scroll to position [1242, 0]
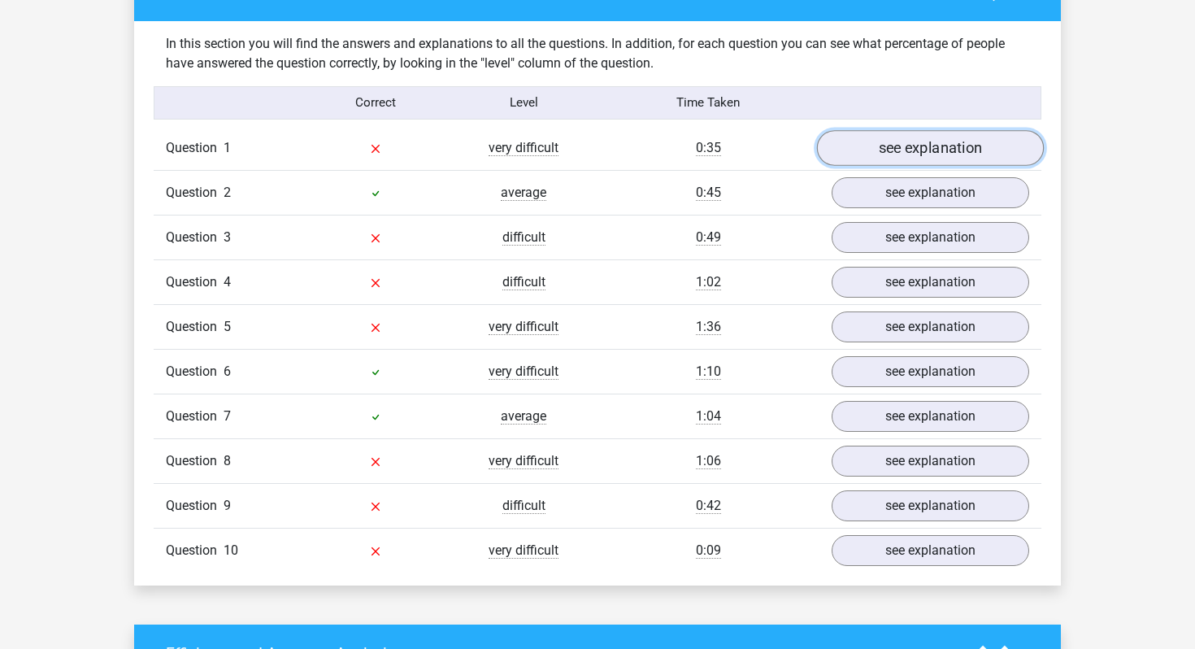
click at [887, 153] on link "see explanation" at bounding box center [930, 148] width 227 height 36
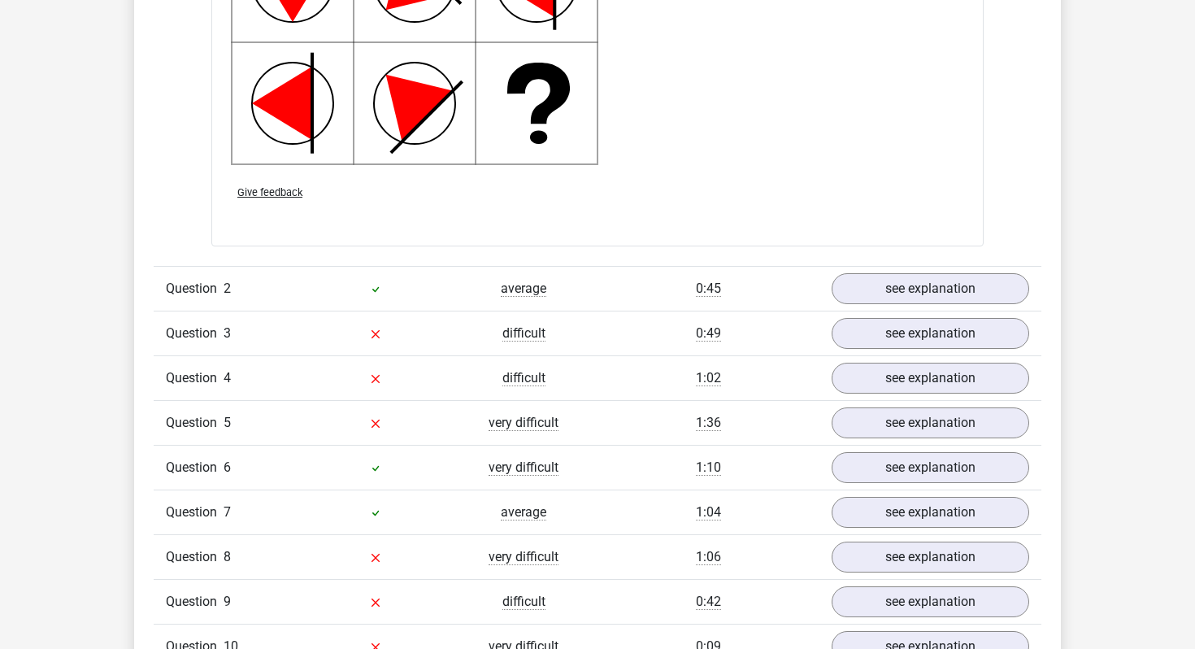
scroll to position [2183, 0]
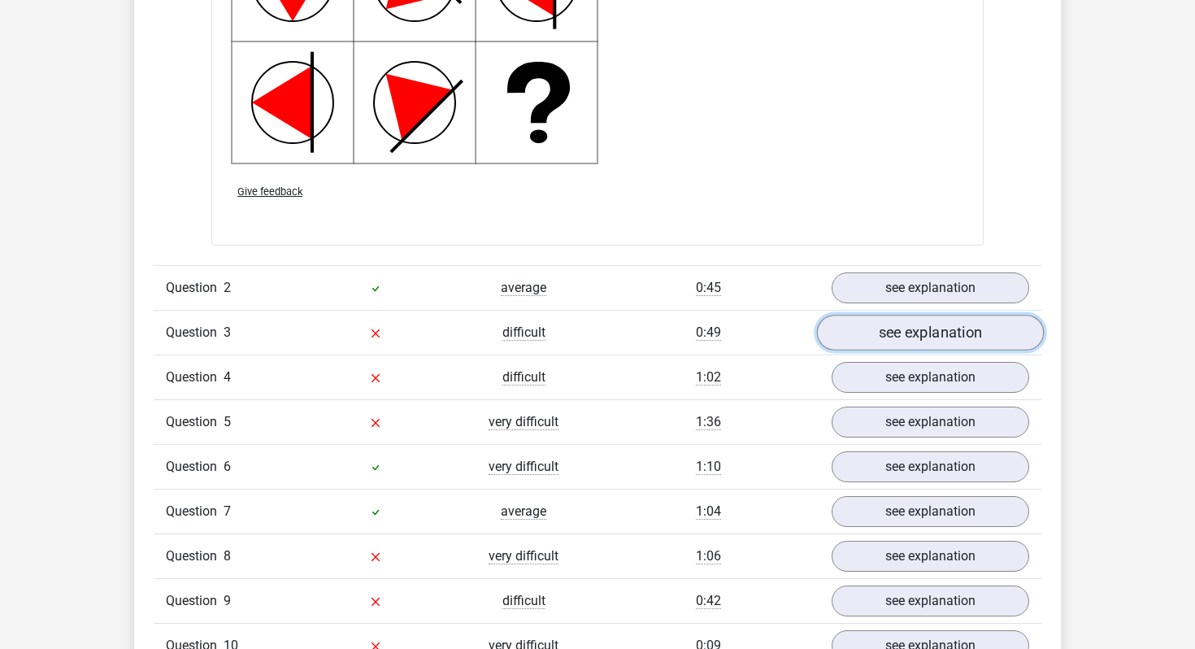
click at [919, 340] on link "see explanation" at bounding box center [930, 333] width 227 height 36
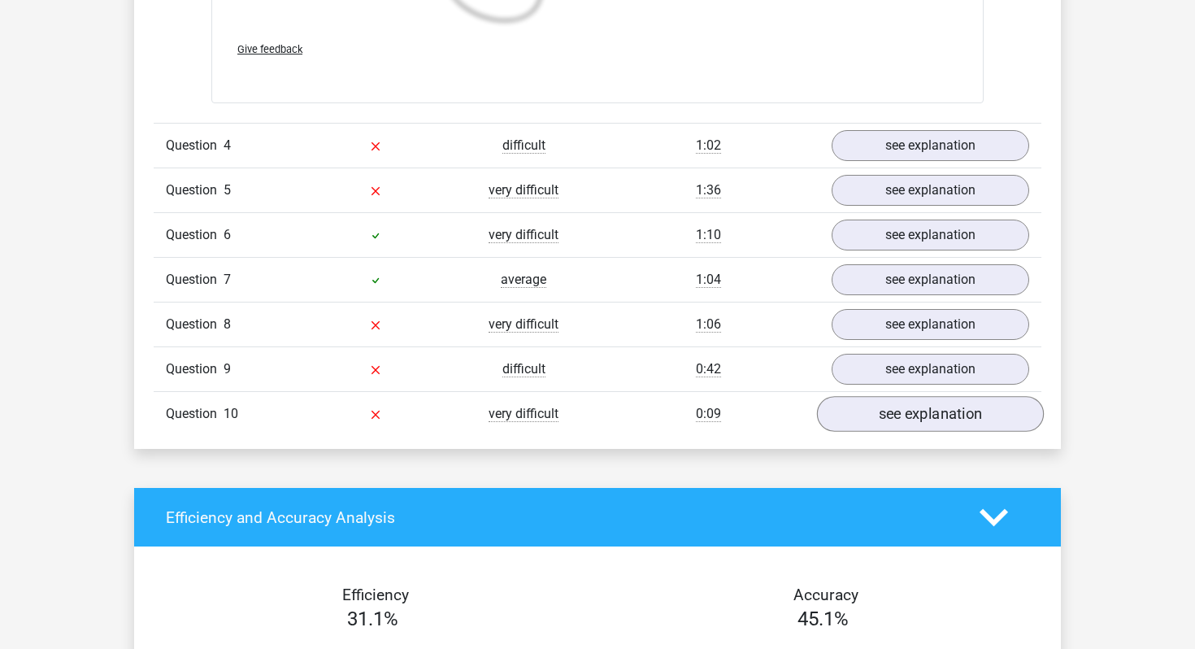
scroll to position [3544, 0]
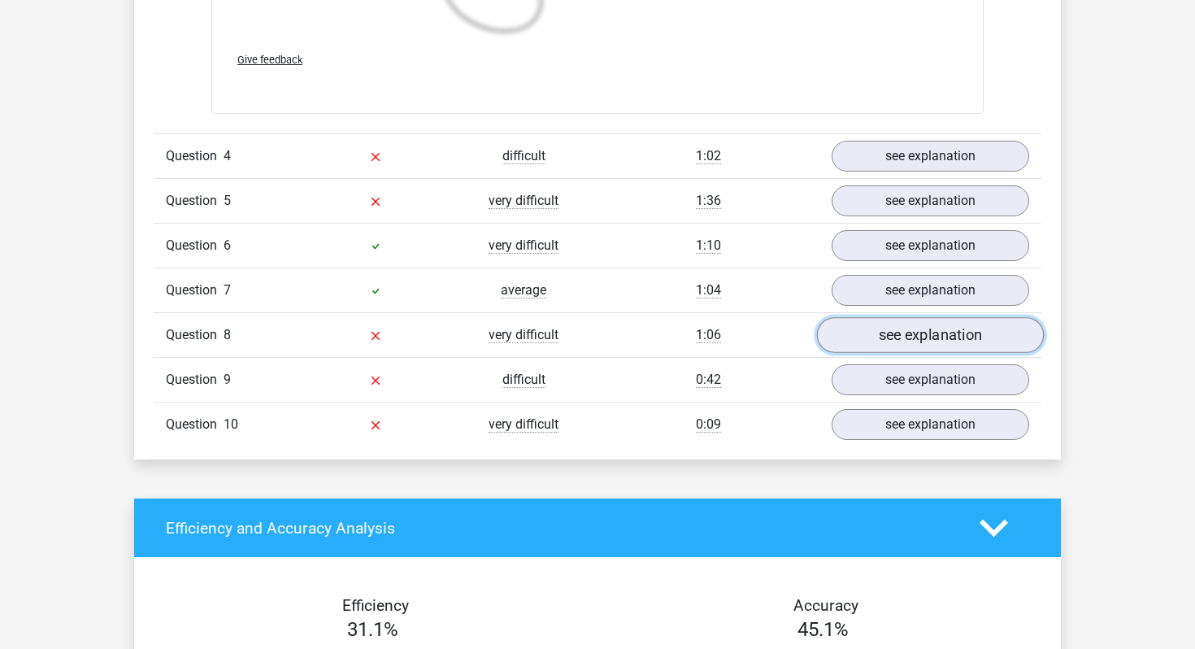
click at [922, 333] on link "see explanation" at bounding box center [930, 336] width 227 height 36
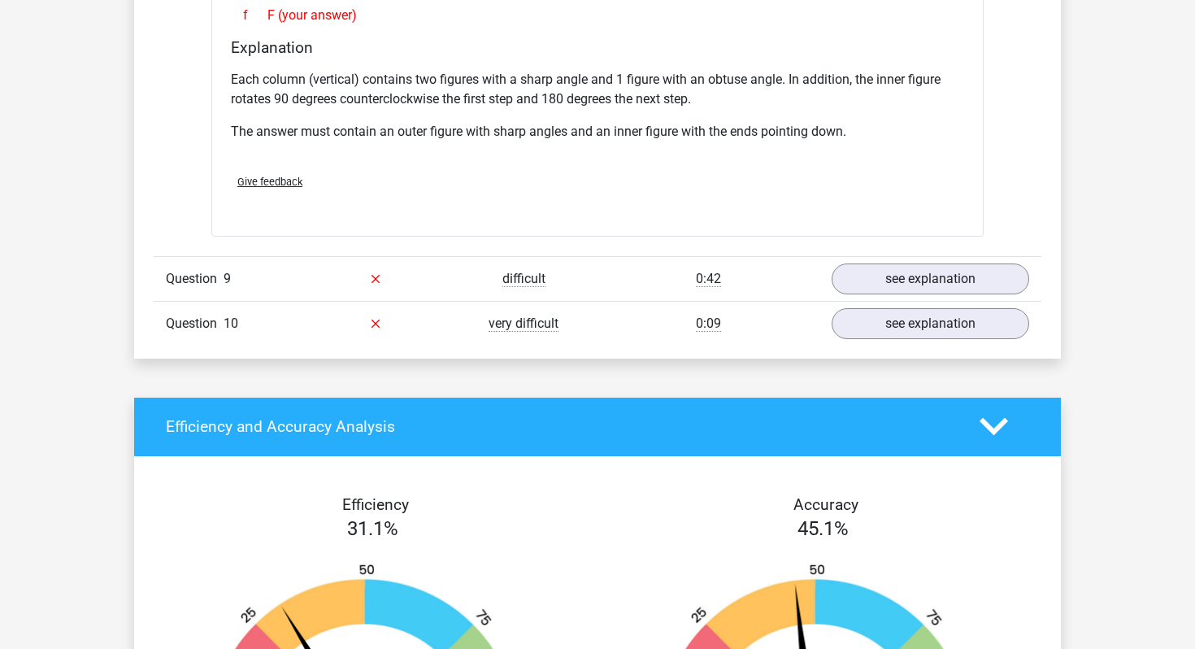
scroll to position [4325, 0]
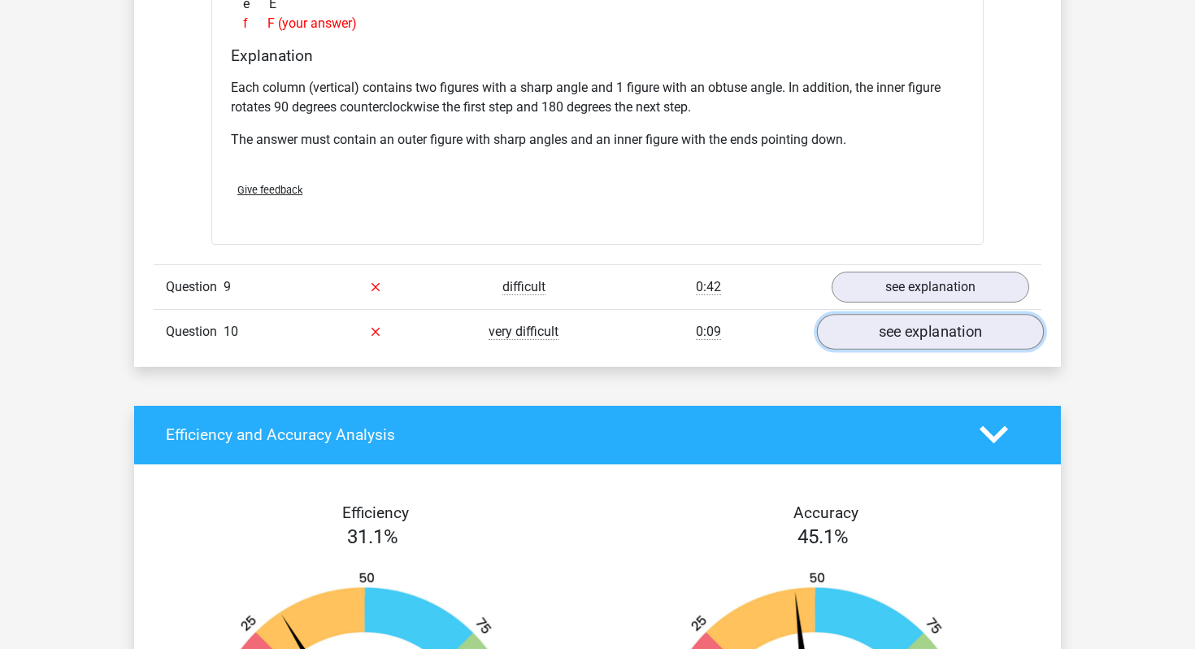
click at [902, 337] on link "see explanation" at bounding box center [930, 332] width 227 height 36
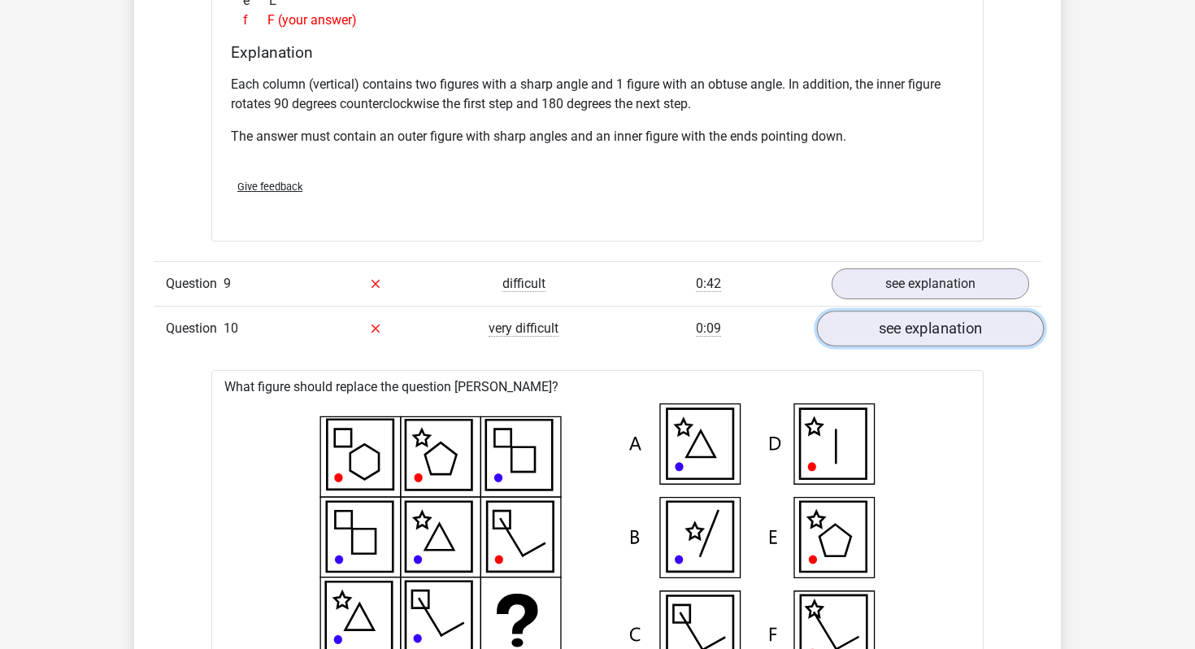
scroll to position [4322, 0]
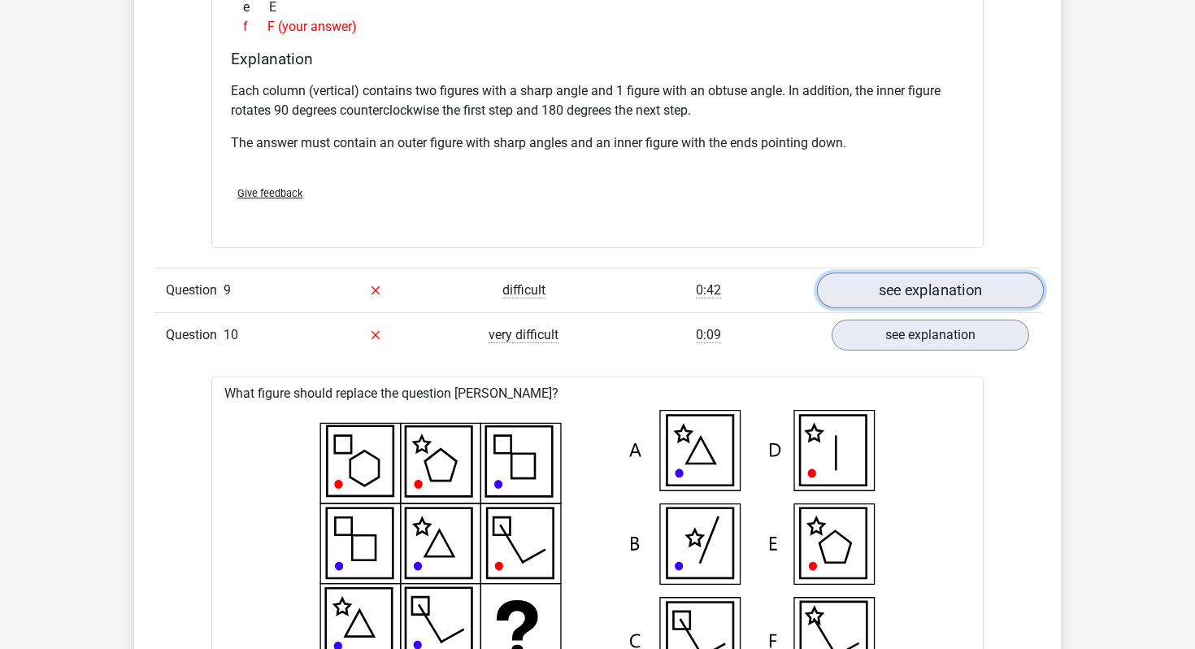
click at [911, 289] on link "see explanation" at bounding box center [930, 290] width 227 height 36
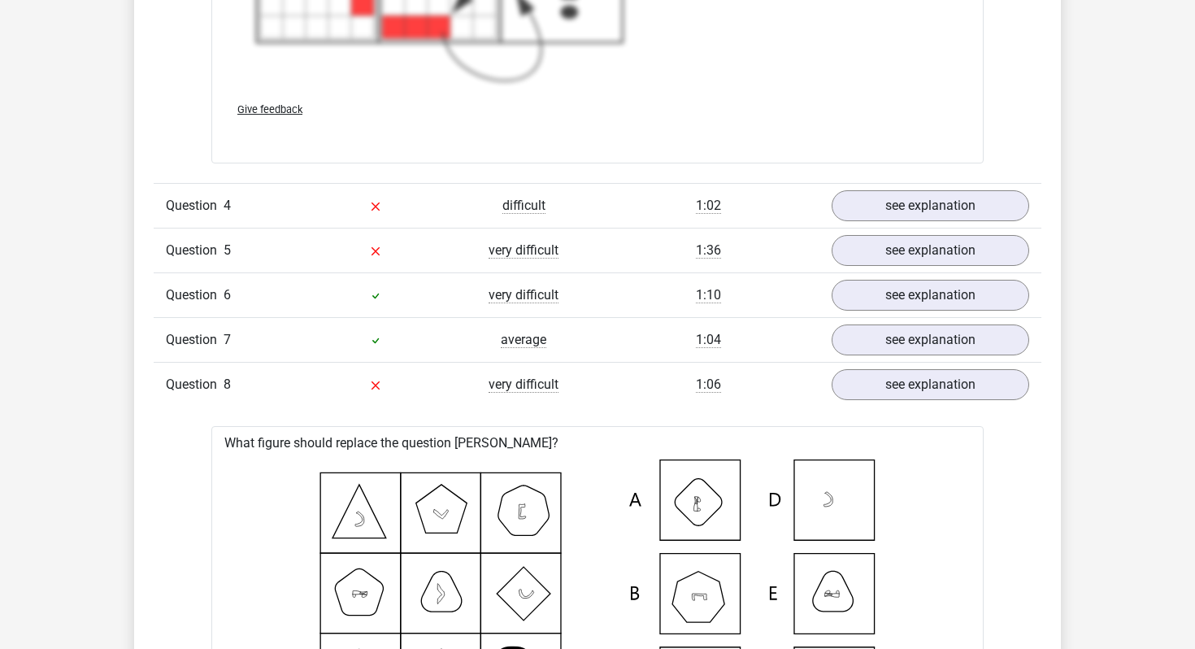
scroll to position [3466, 0]
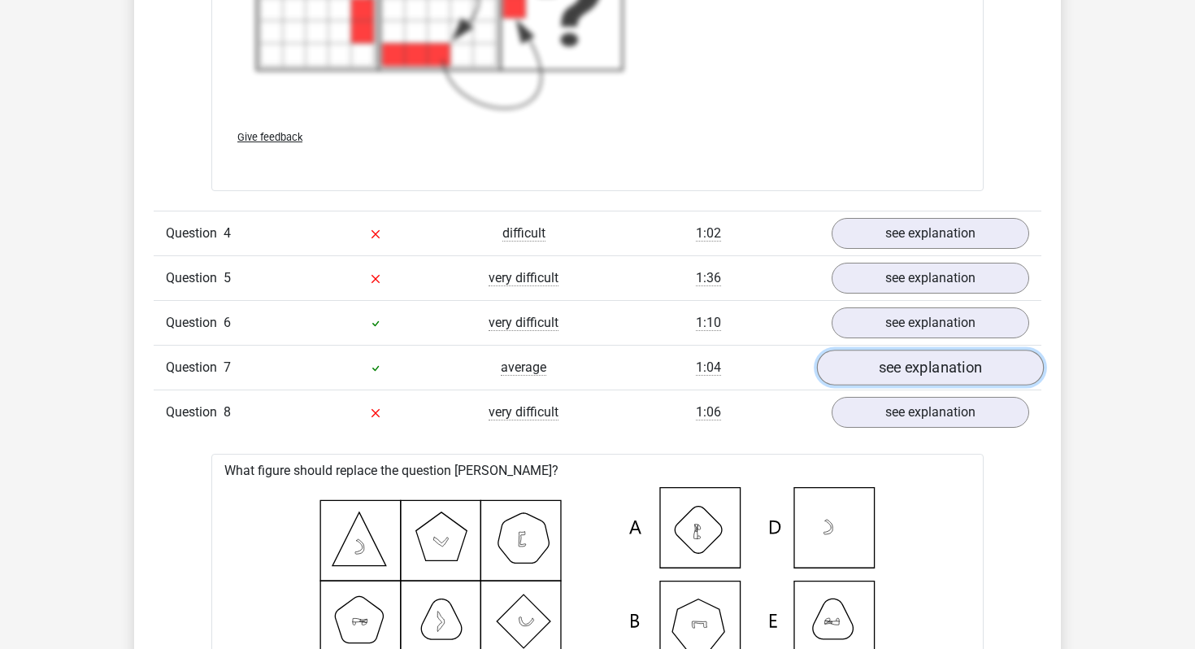
click at [912, 368] on link "see explanation" at bounding box center [930, 368] width 227 height 36
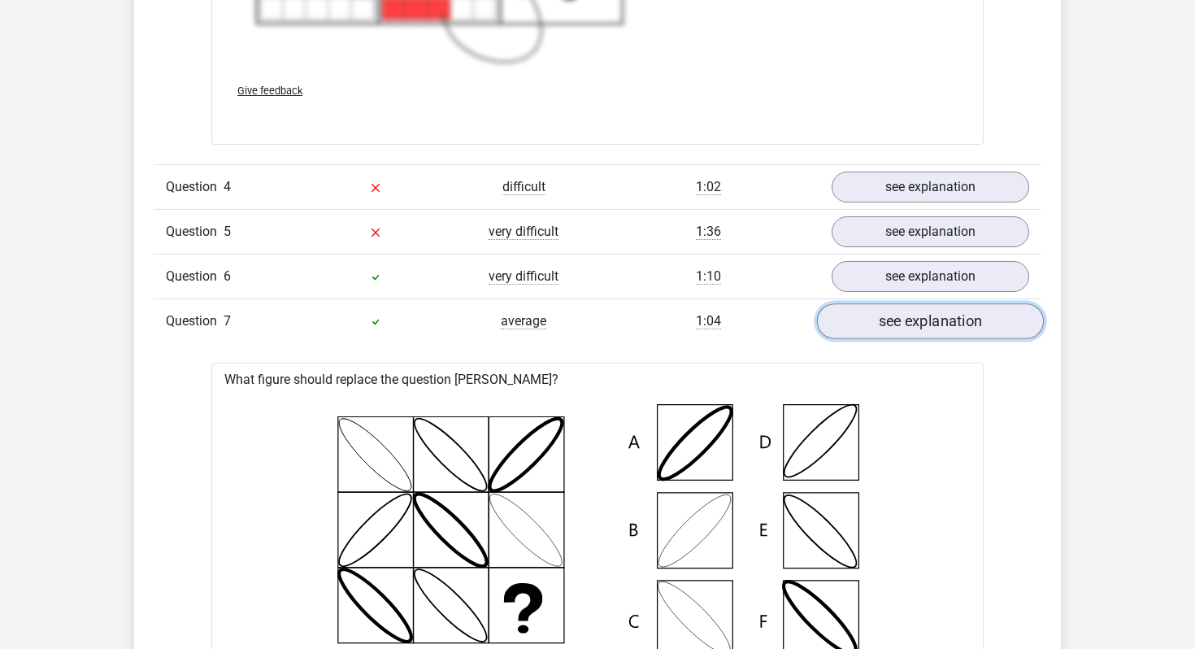
scroll to position [3507, 0]
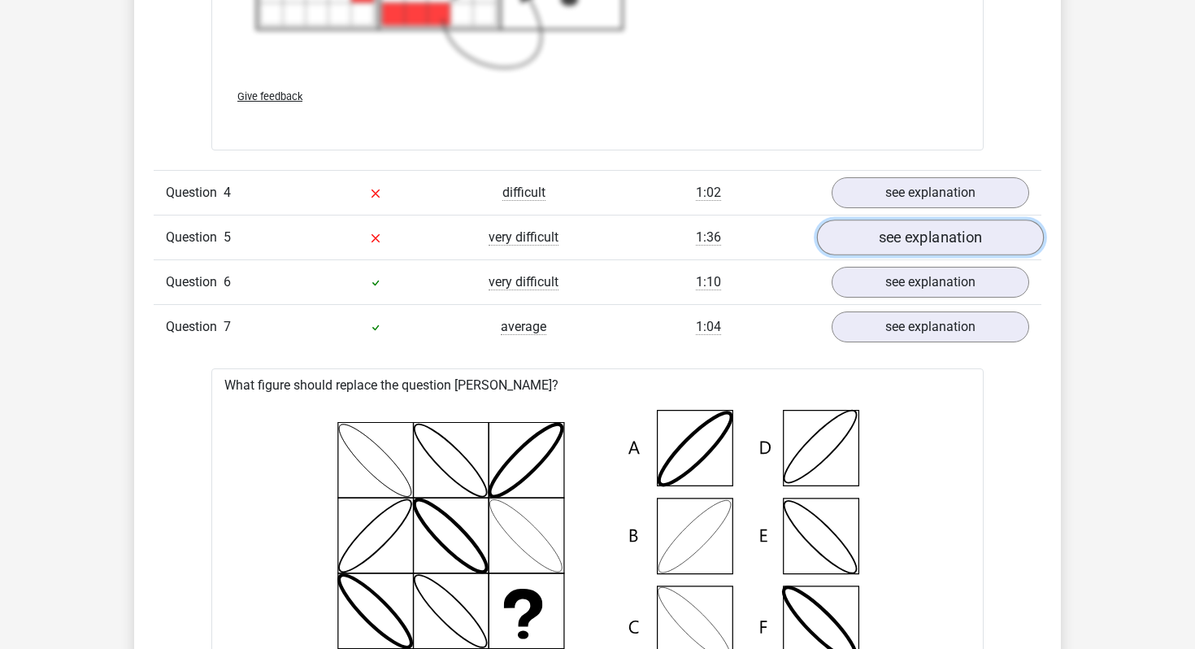
click at [924, 240] on link "see explanation" at bounding box center [930, 238] width 227 height 36
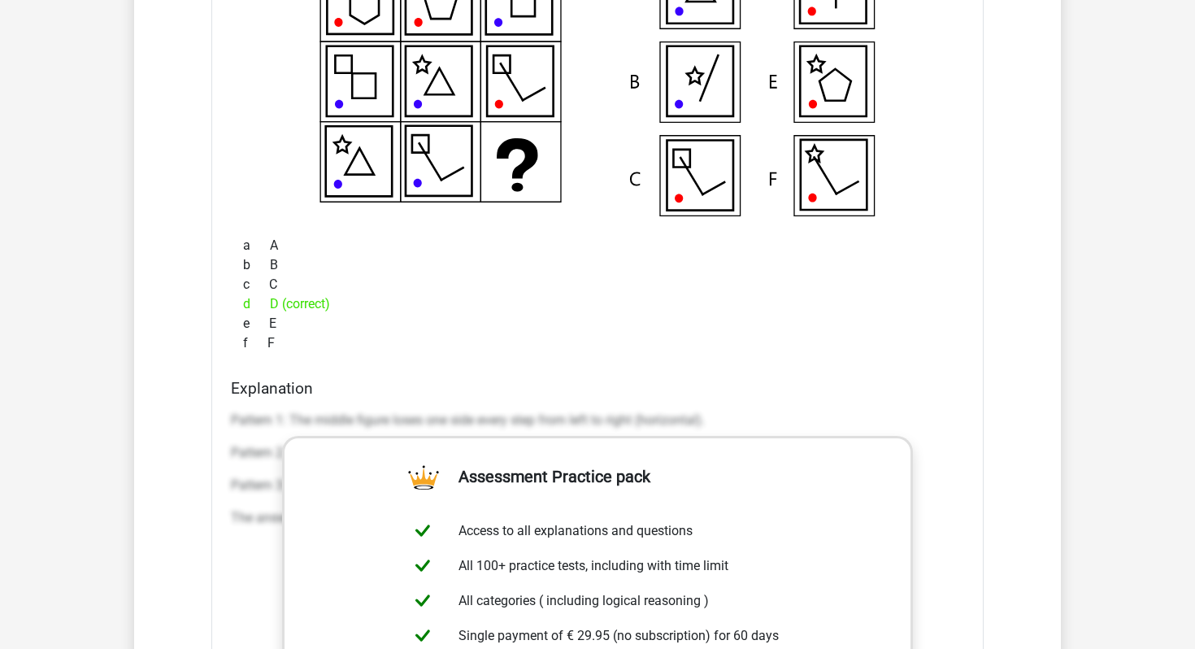
scroll to position [8064, 0]
